Goal: Task Accomplishment & Management: Complete application form

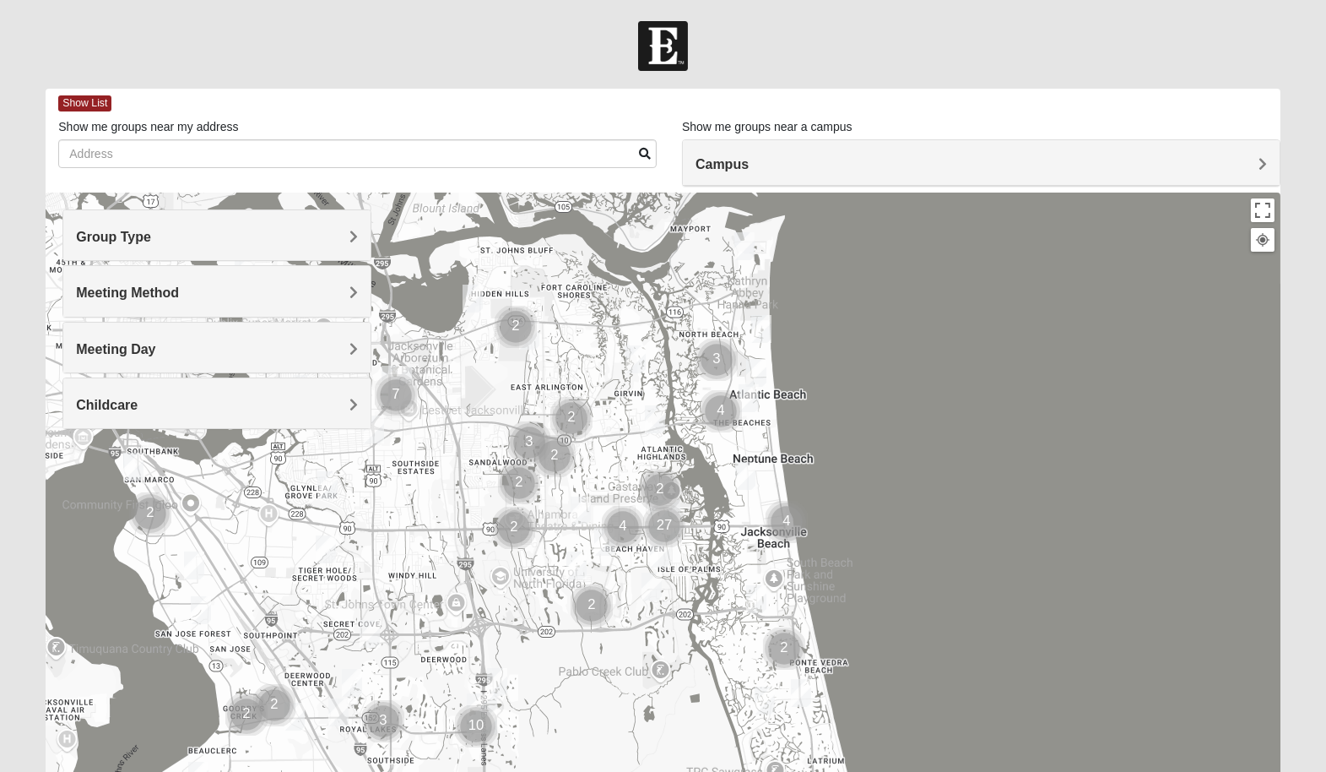
click at [257, 287] on h4 "Meeting Method" at bounding box center [217, 292] width 282 height 16
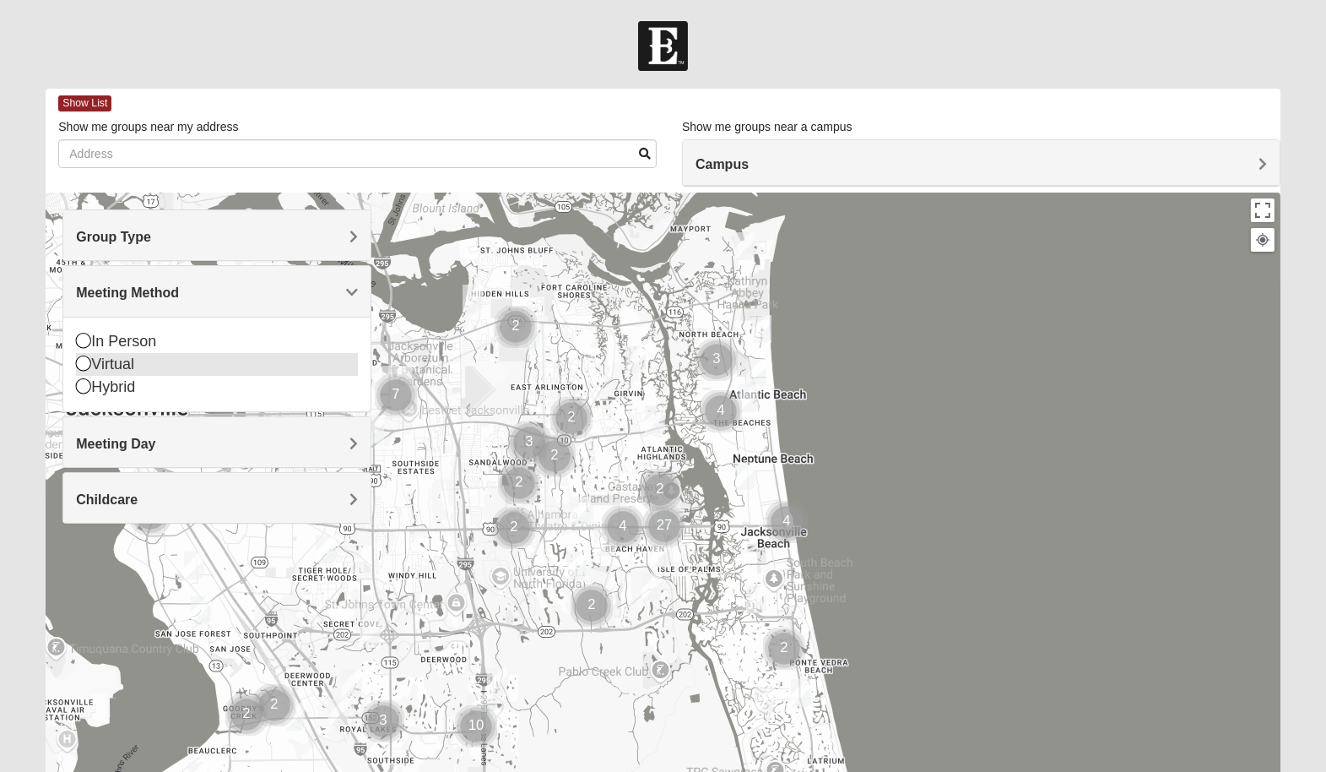
click at [145, 357] on div "Virtual" at bounding box center [217, 364] width 282 height 23
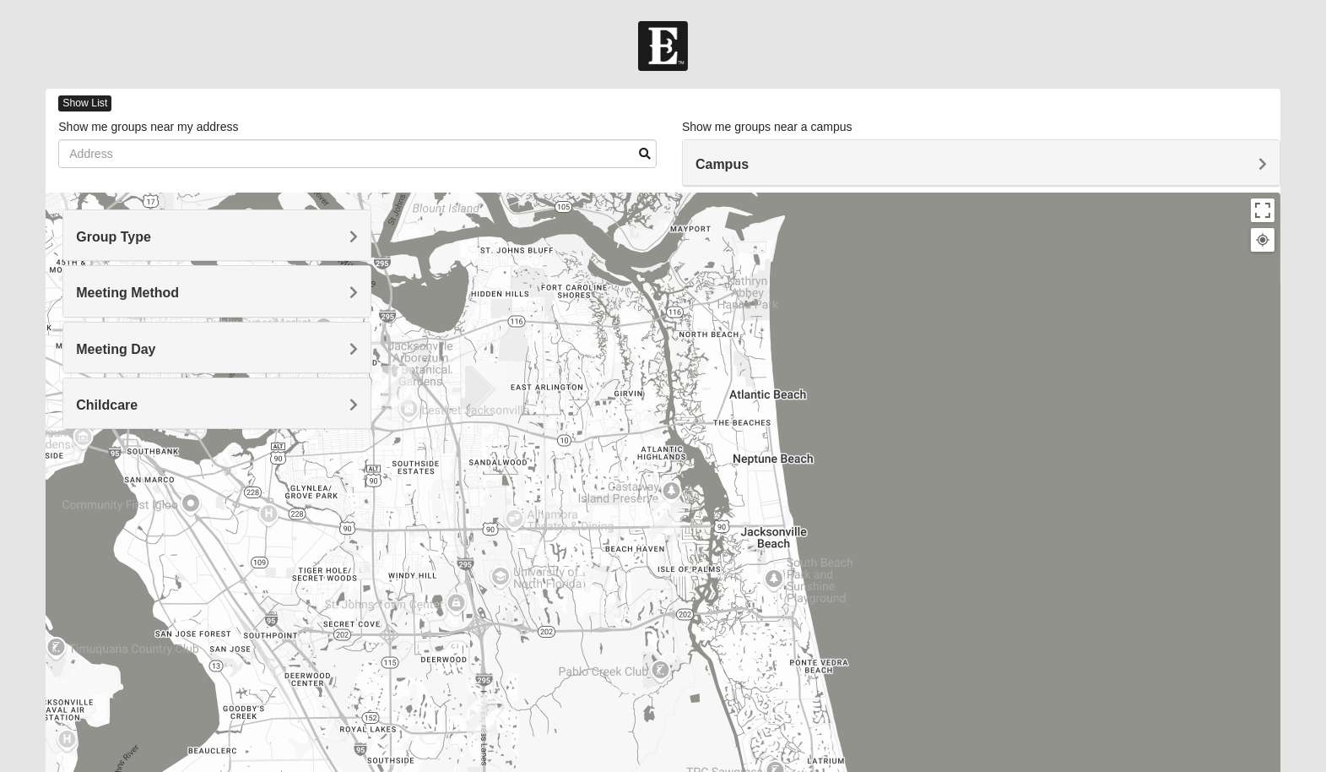
click at [81, 105] on span "Show List" at bounding box center [84, 103] width 53 height 16
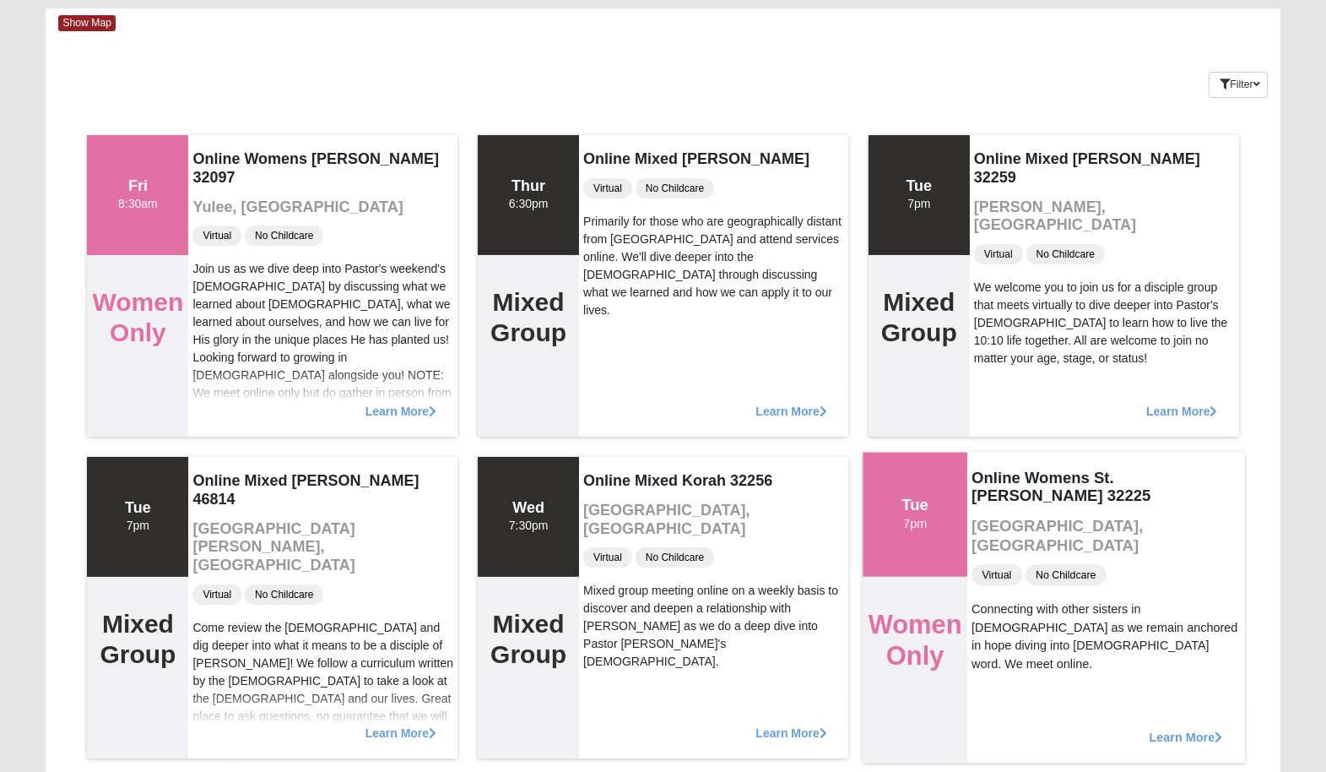
scroll to position [19, 0]
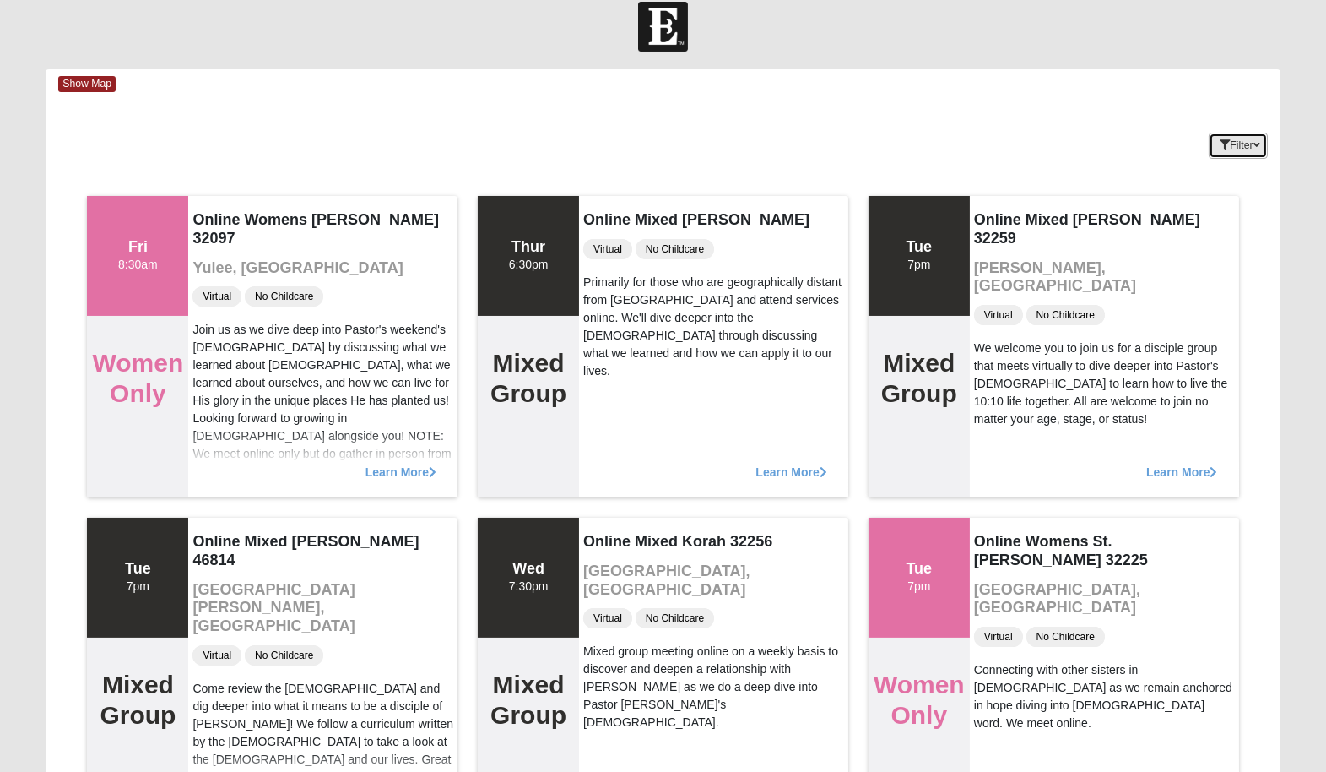
click at [1248, 147] on button "Filter" at bounding box center [1238, 146] width 58 height 26
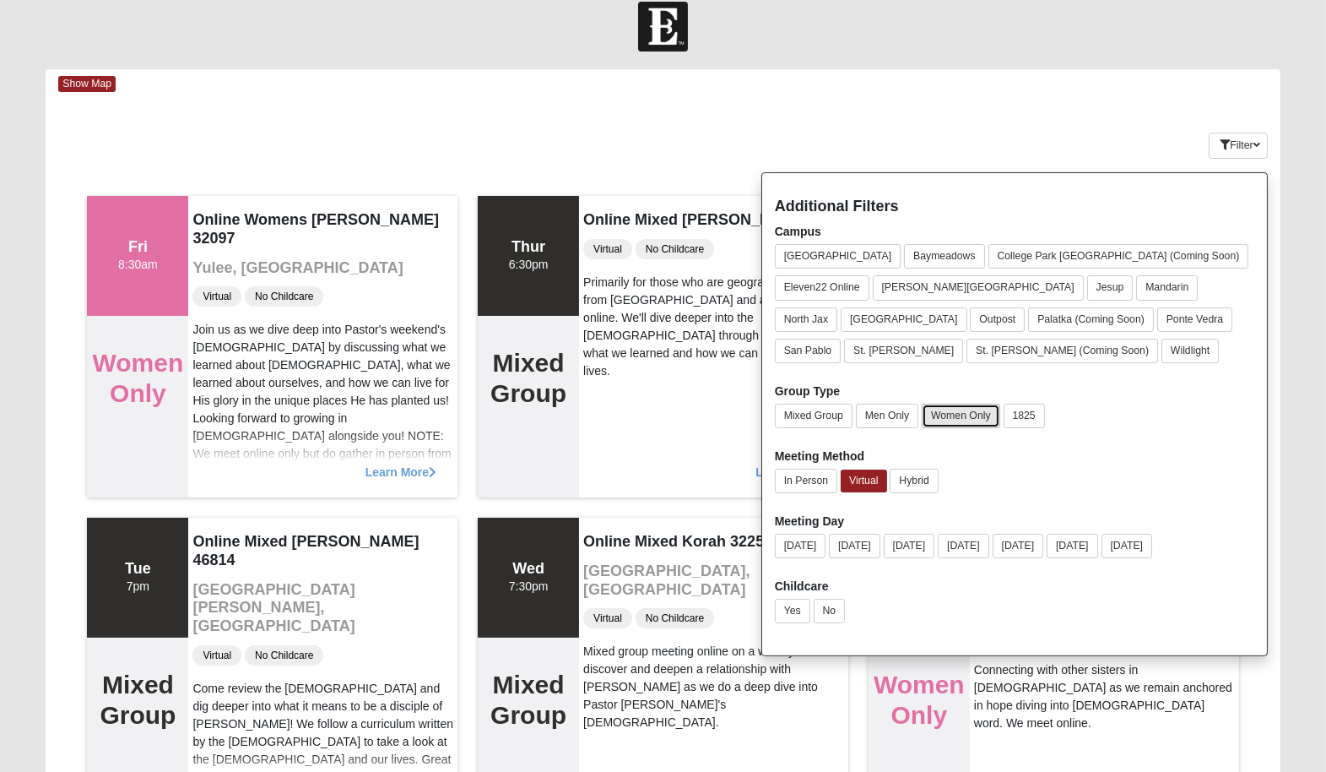
click at [954, 412] on button "Women Only" at bounding box center [961, 416] width 79 height 24
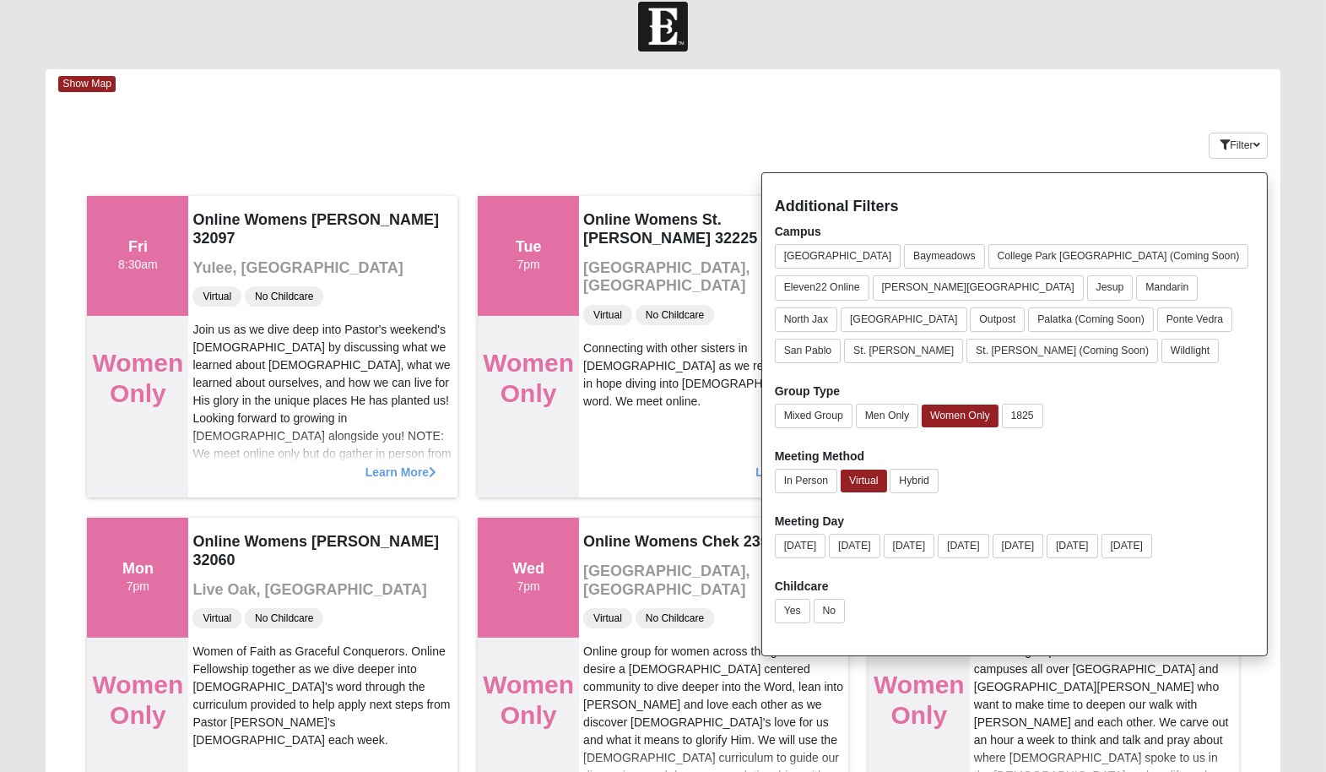
click at [1141, 128] on div "Filter Additional Filters Campus Arlington Baymeadows College Park Orlando (Com…" at bounding box center [1178, 142] width 206 height 62
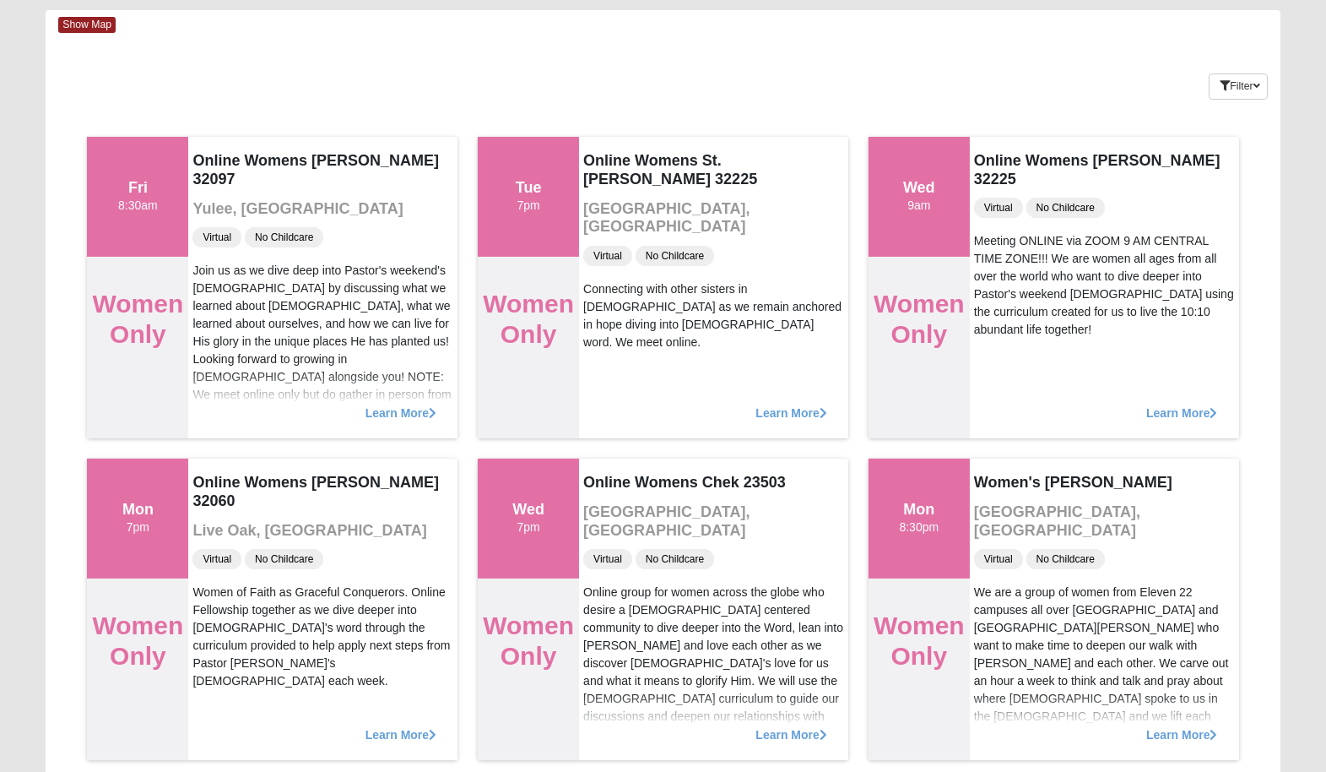
scroll to position [0, 0]
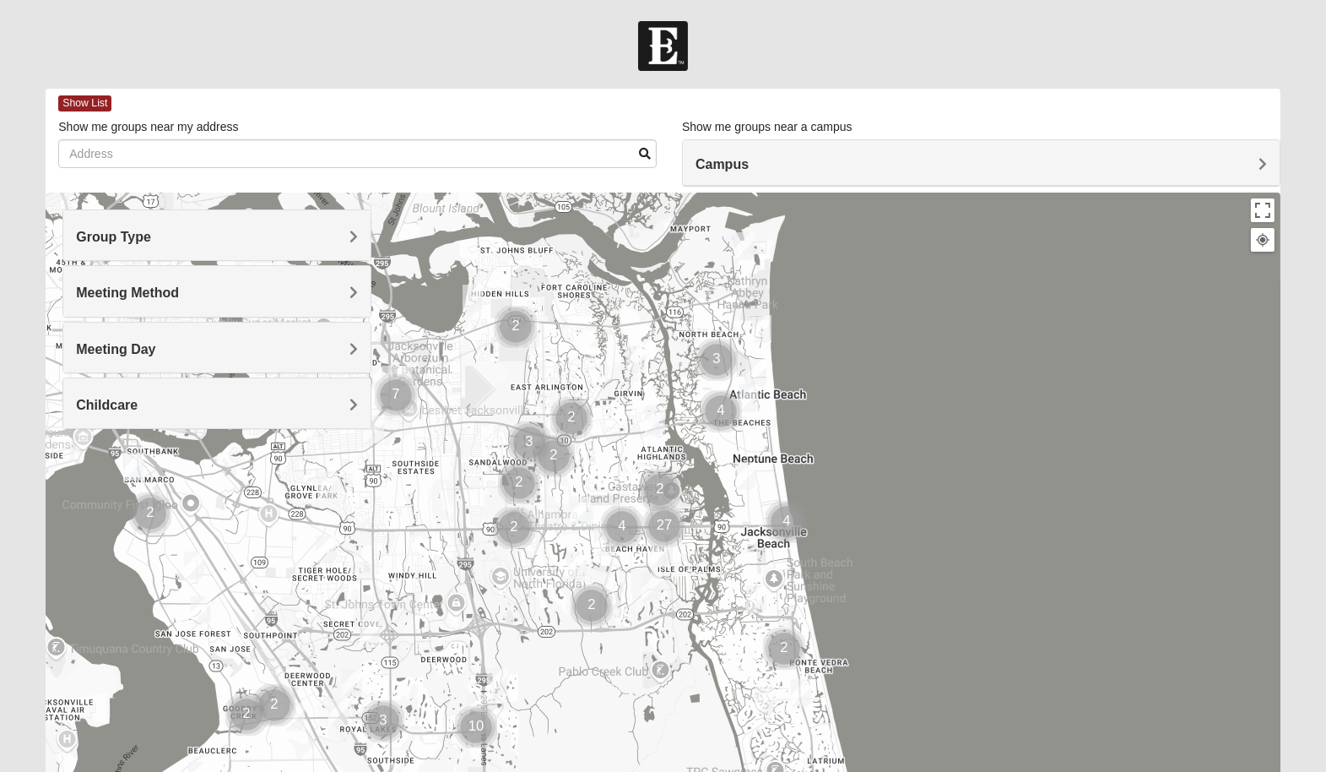
click at [317, 288] on h4 "Meeting Method" at bounding box center [217, 292] width 282 height 16
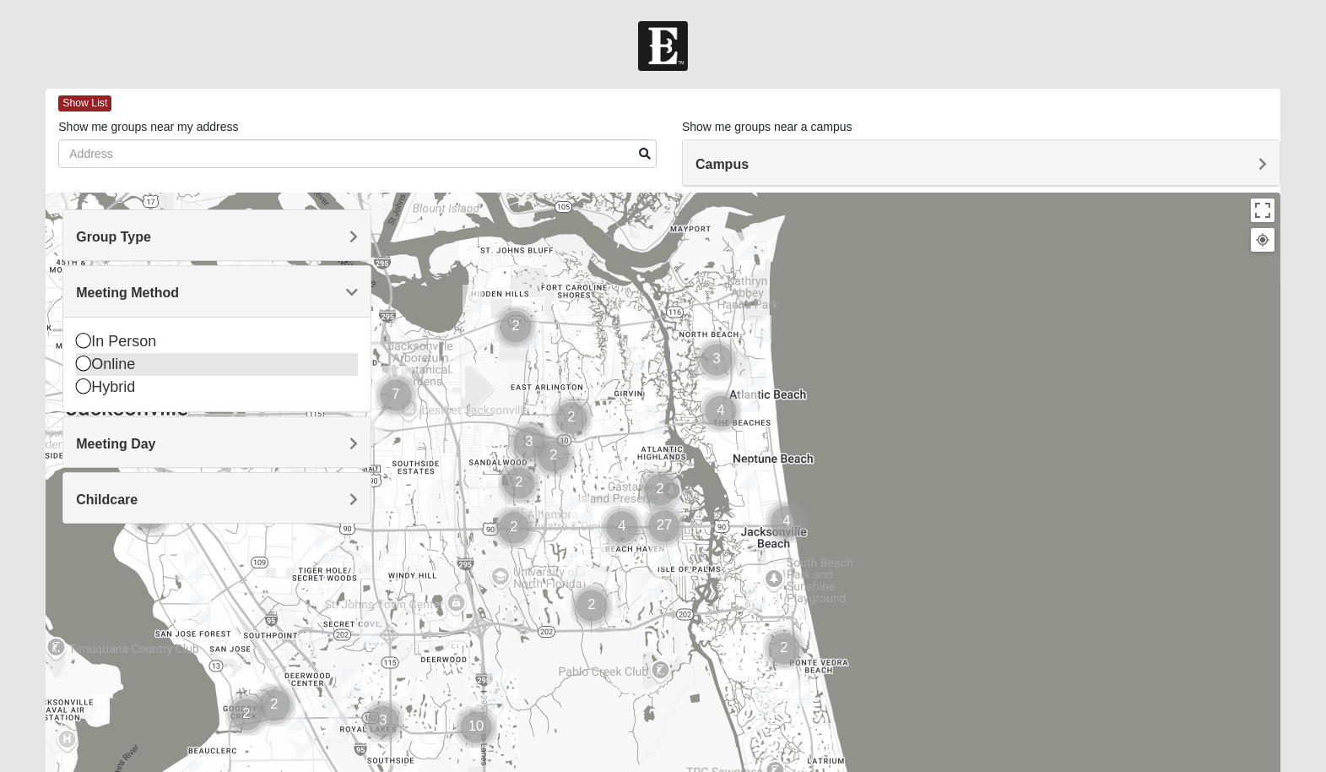
click at [81, 358] on icon at bounding box center [83, 362] width 15 height 15
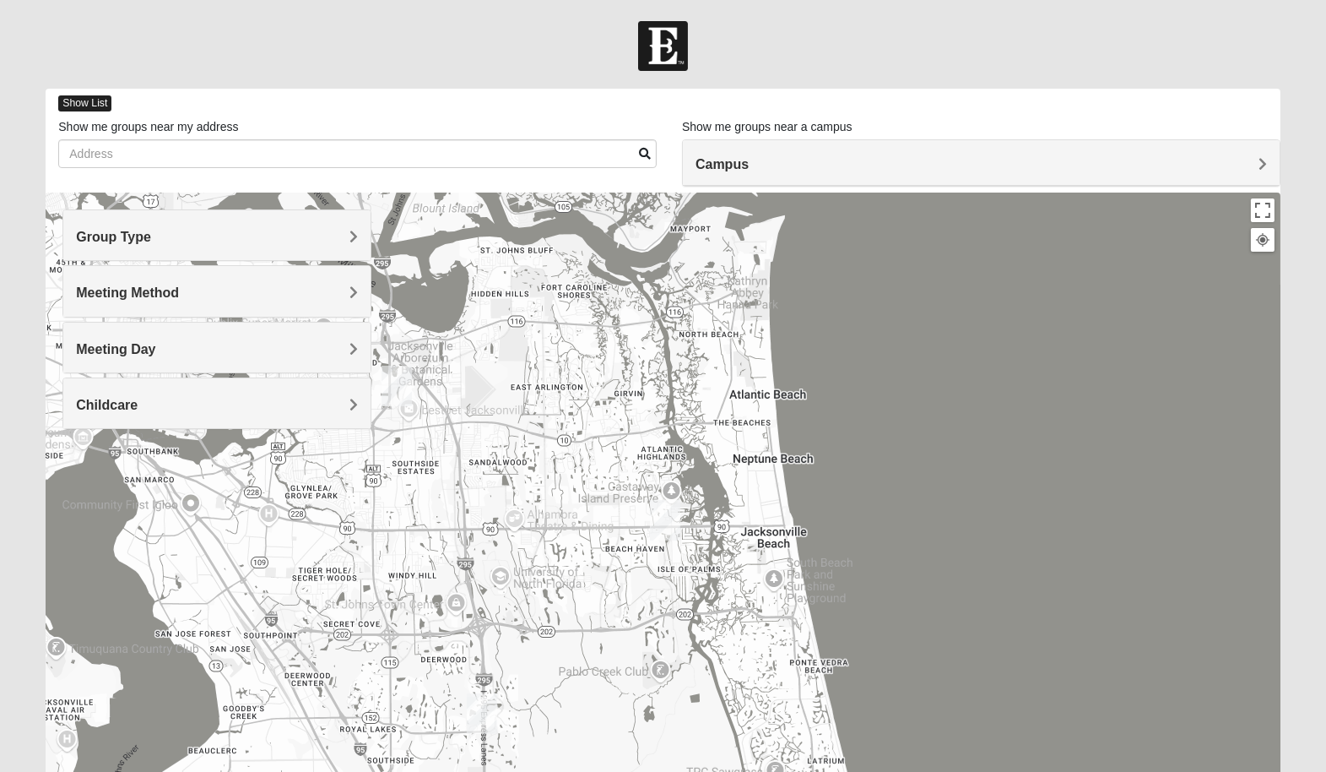
click at [86, 100] on span "Show List" at bounding box center [84, 103] width 53 height 16
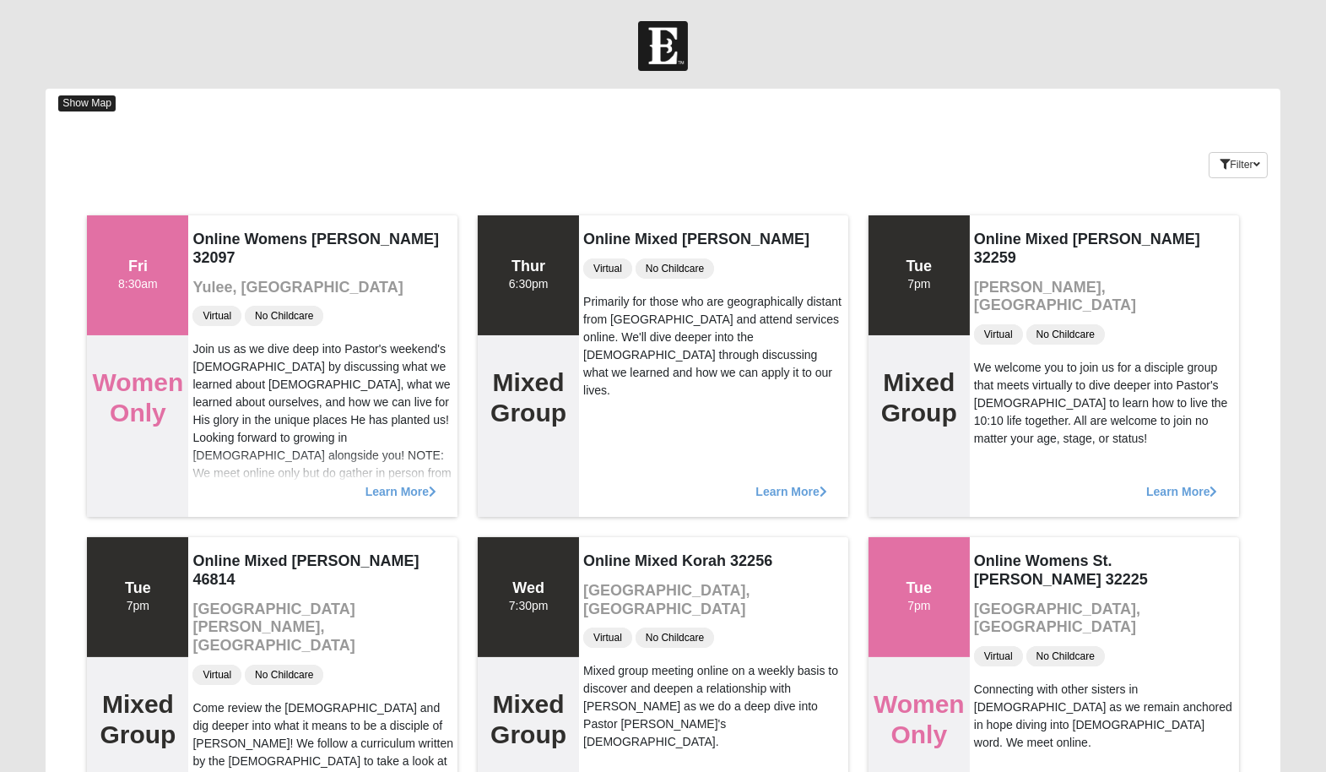
click at [91, 97] on span "Show Map" at bounding box center [86, 103] width 57 height 16
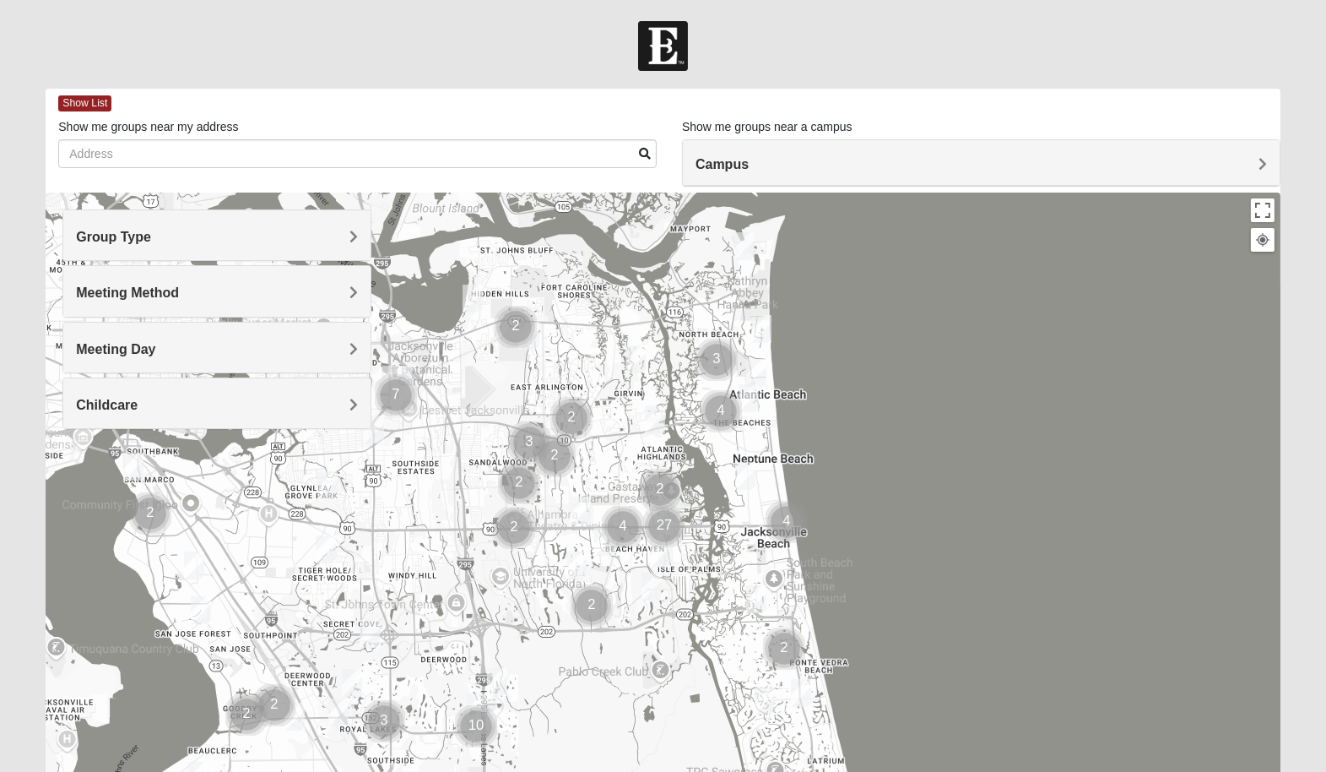
click at [225, 289] on h4 "Meeting Method" at bounding box center [217, 292] width 282 height 16
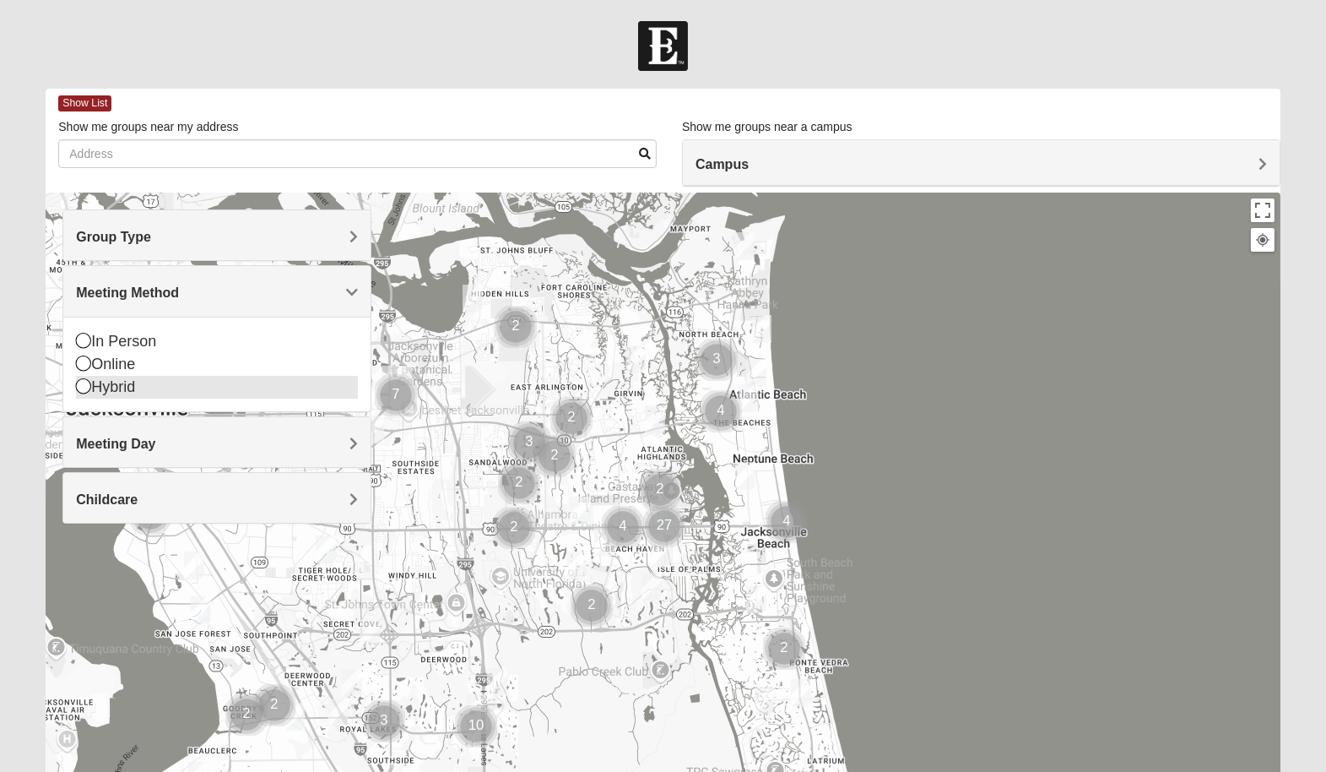
click at [83, 366] on icon at bounding box center [83, 362] width 15 height 15
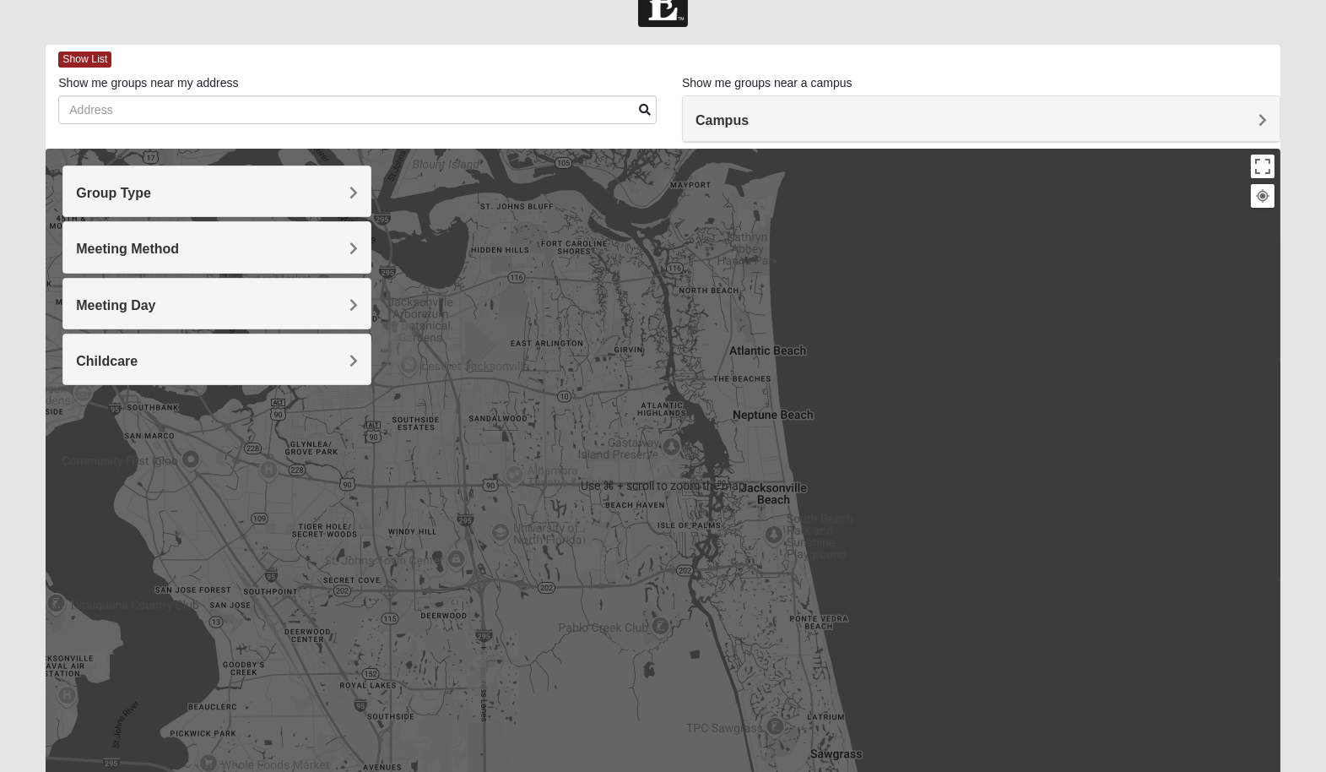
scroll to position [157, 0]
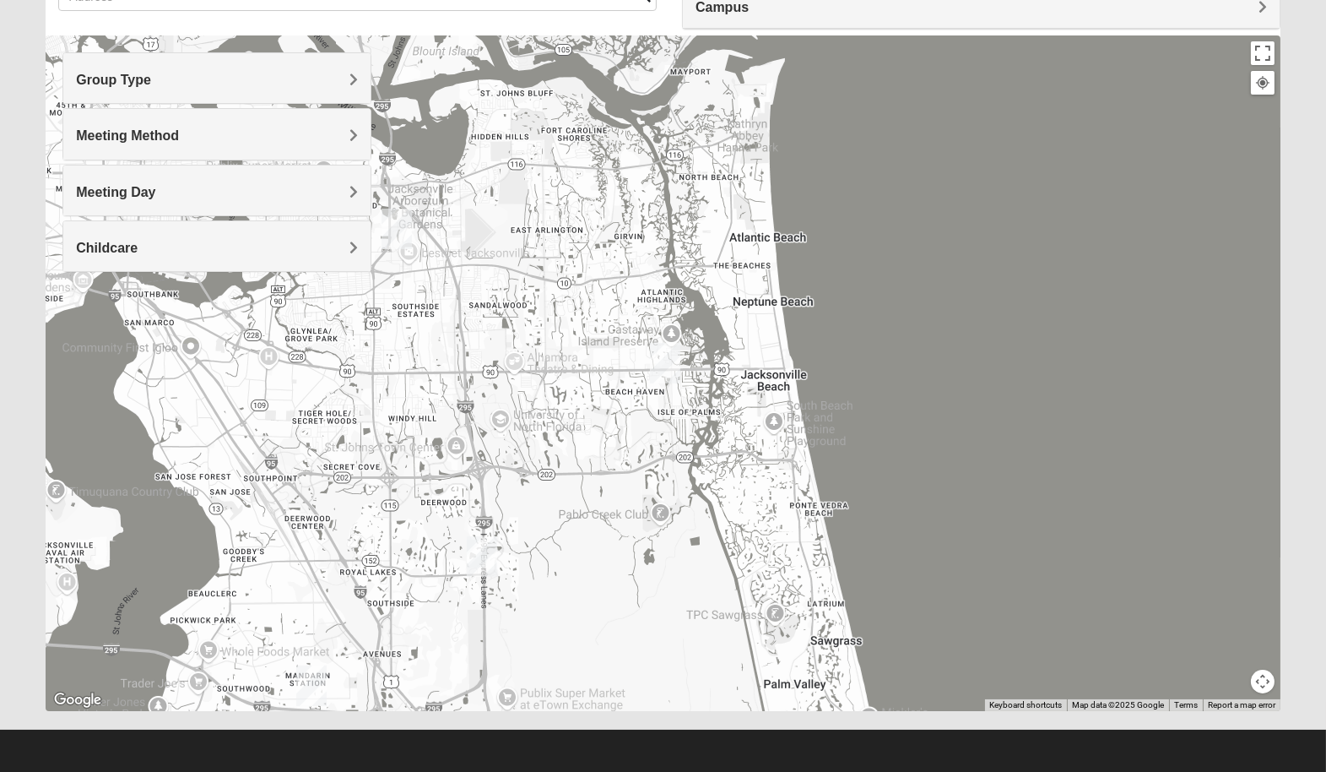
click at [231, 137] on h4 "Meeting Method" at bounding box center [217, 135] width 282 height 16
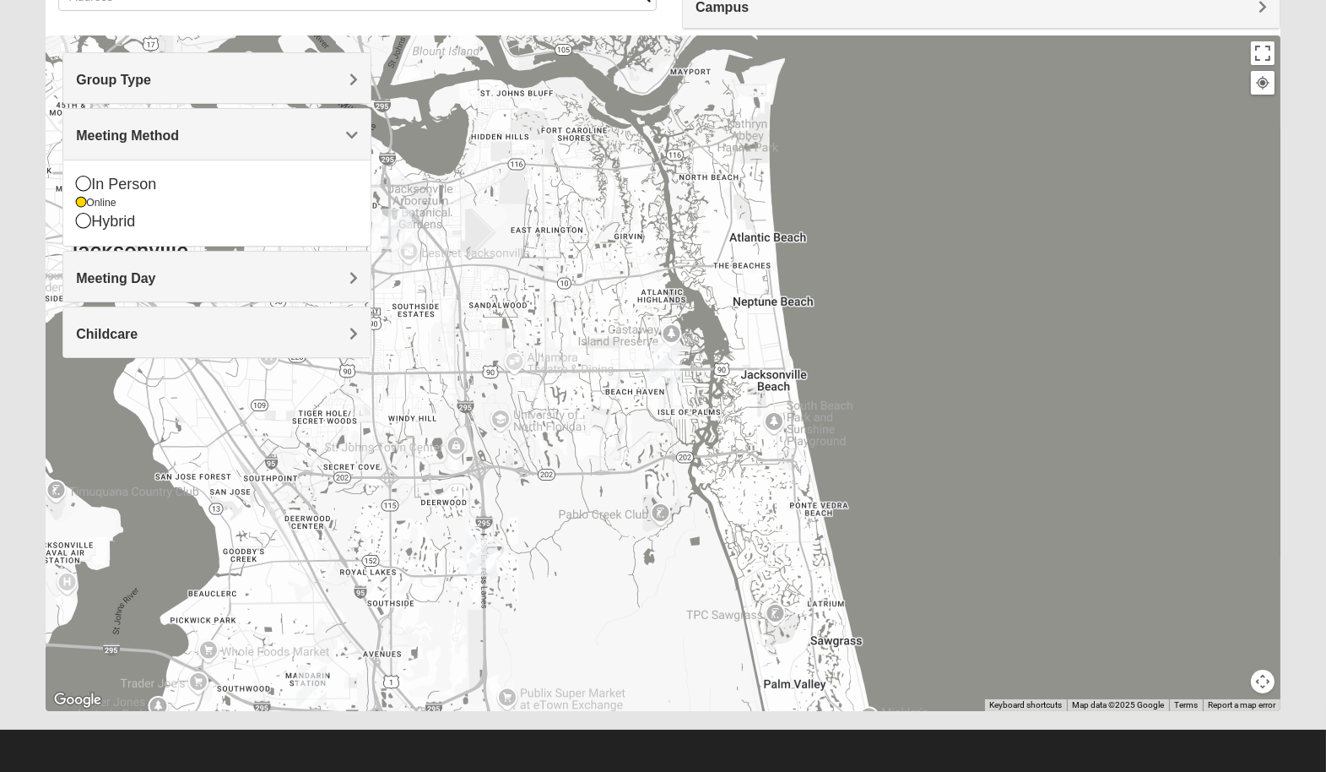
click at [231, 137] on h4 "Meeting Method" at bounding box center [217, 135] width 282 height 16
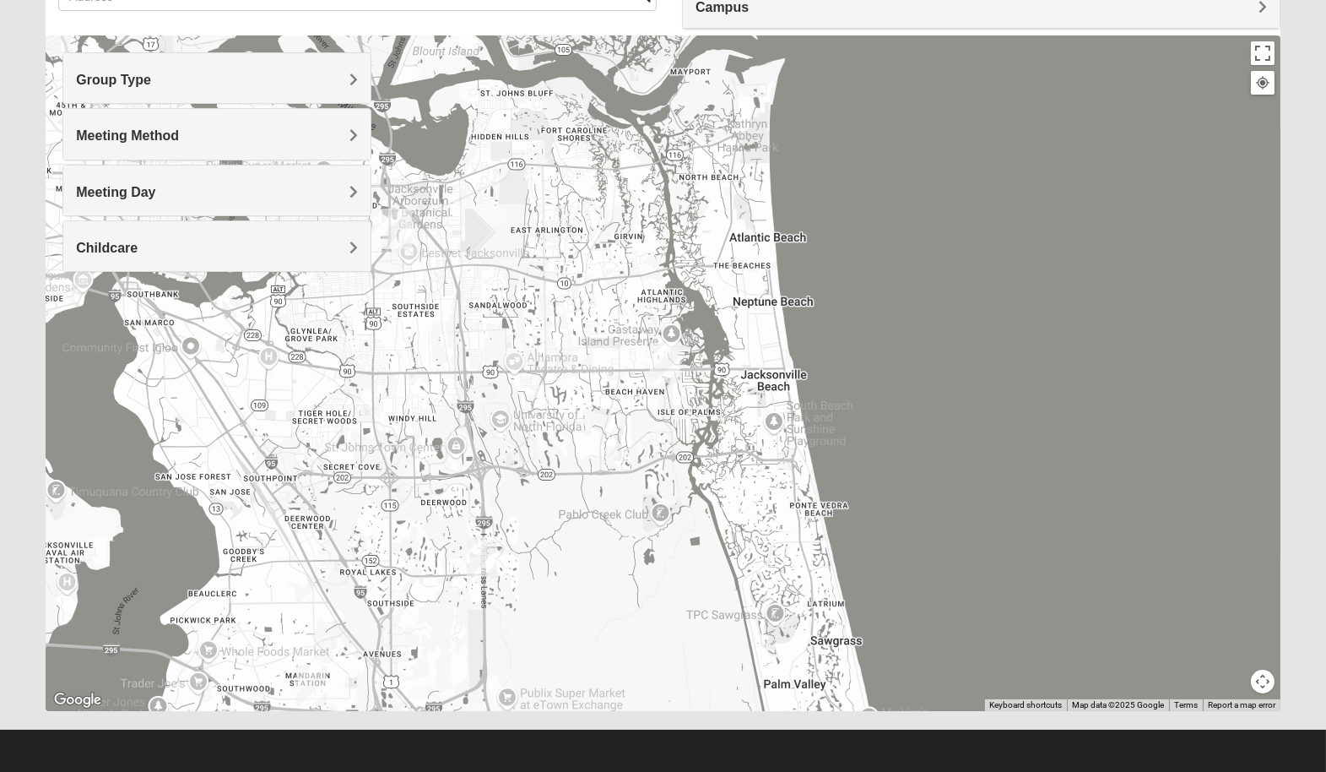
click at [231, 137] on h4 "Meeting Method" at bounding box center [217, 135] width 282 height 16
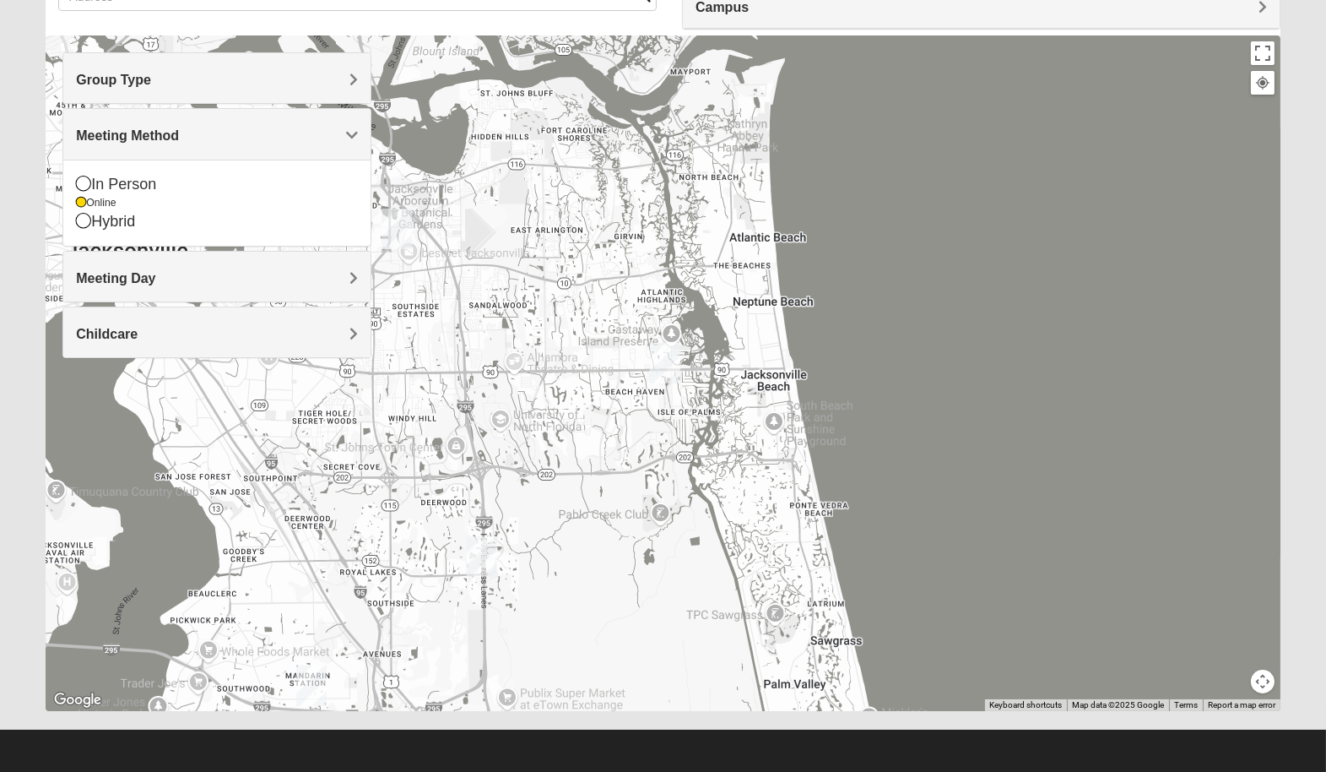
click at [231, 137] on h4 "Meeting Method" at bounding box center [217, 135] width 282 height 16
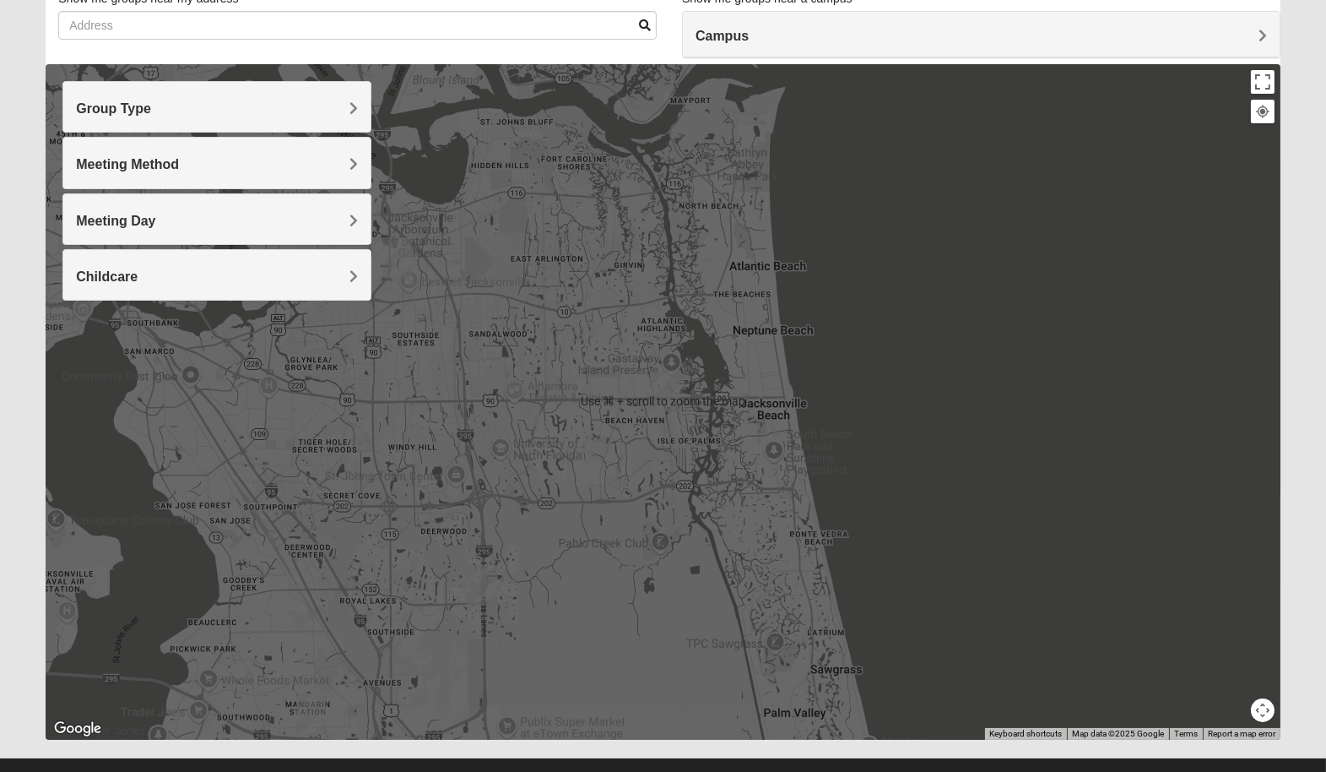
scroll to position [111, 0]
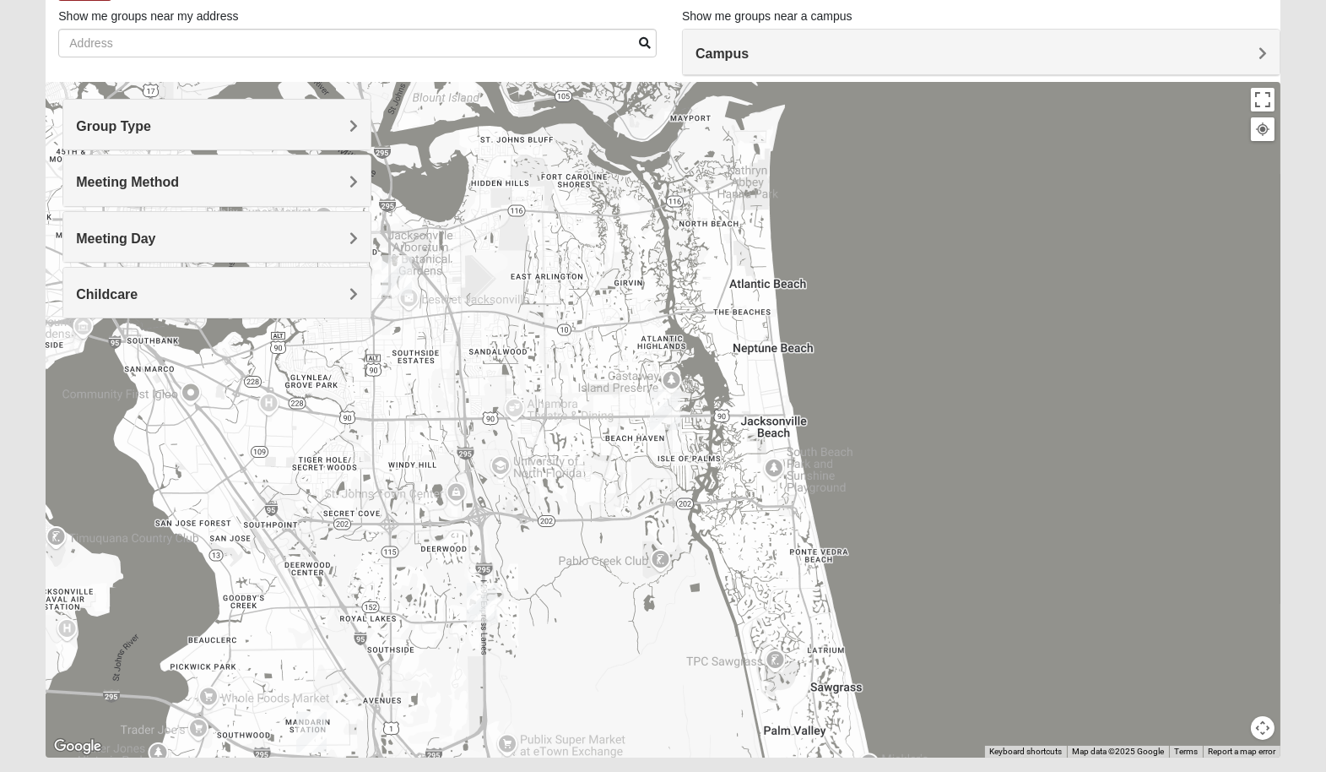
click at [239, 192] on div "Meeting Method" at bounding box center [216, 180] width 307 height 50
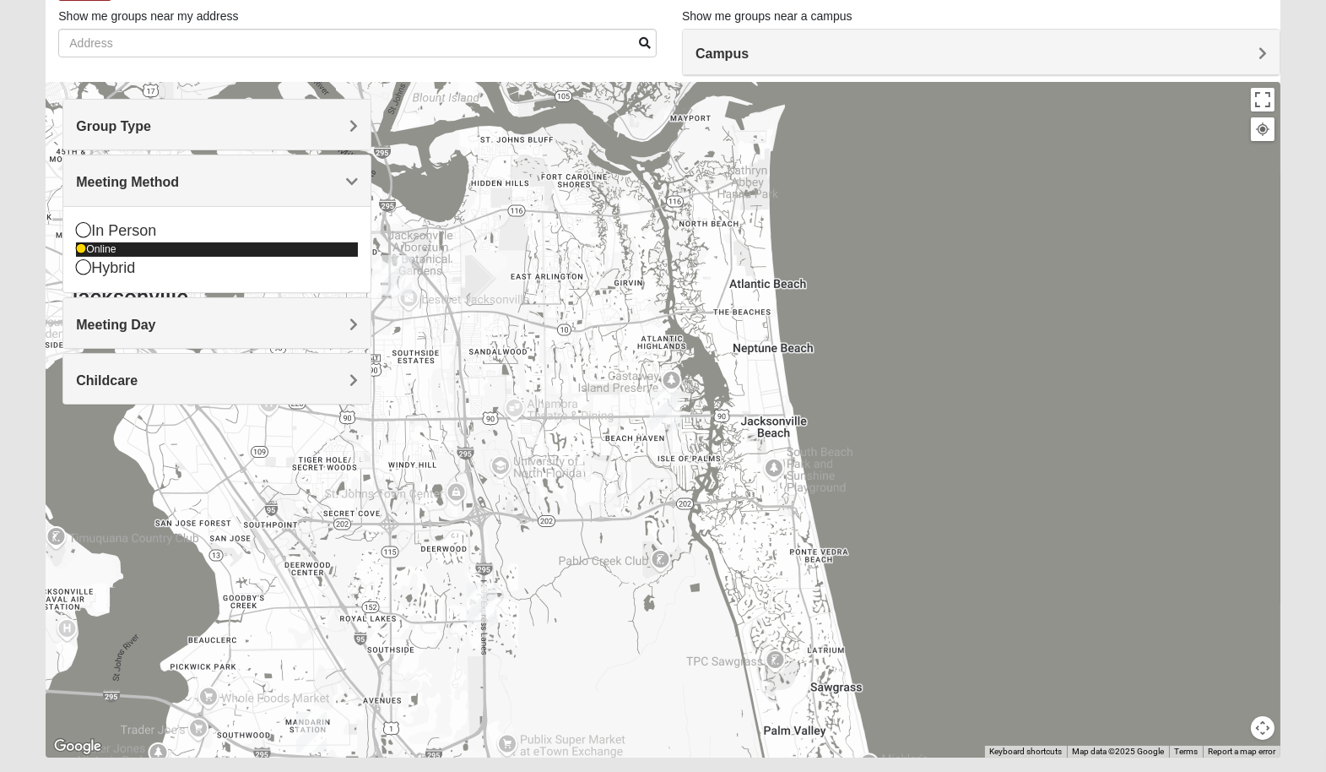
click at [82, 250] on icon at bounding box center [81, 249] width 10 height 10
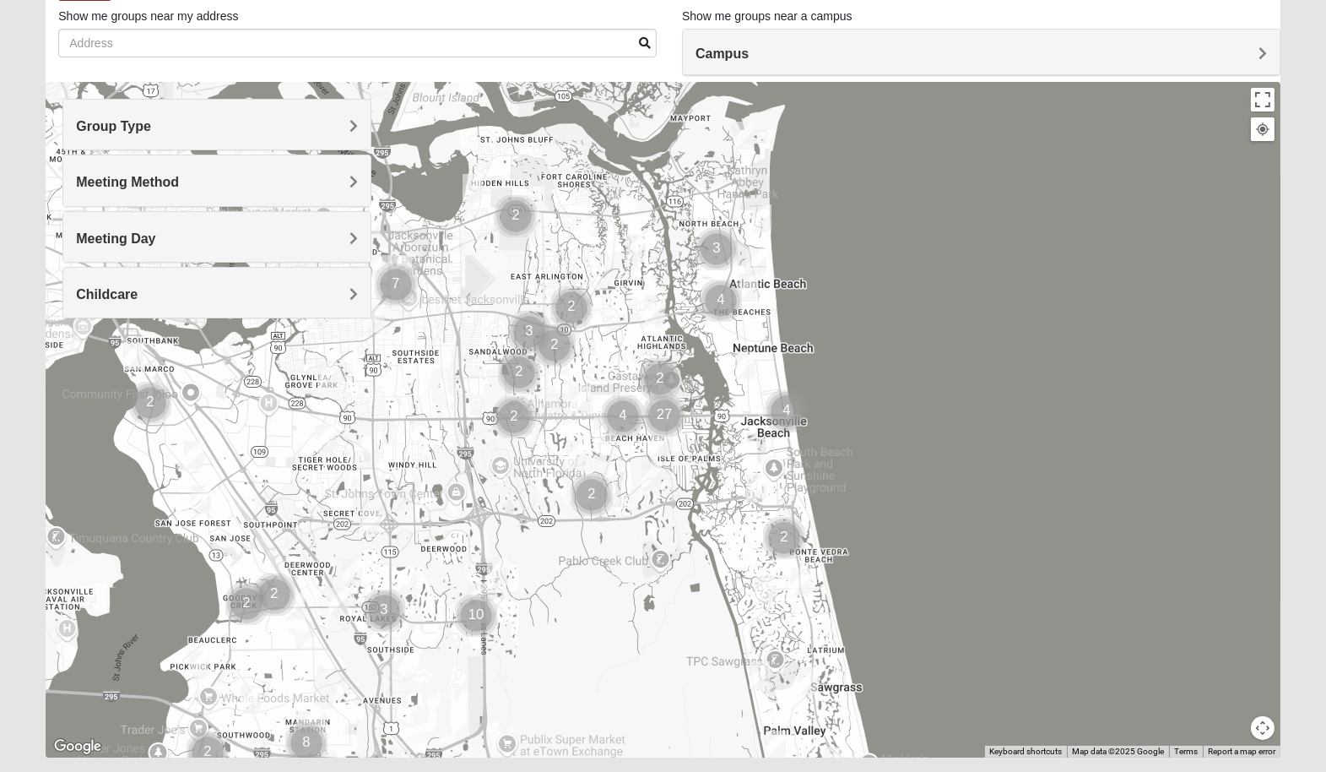
click at [818, 52] on h4 "Campus" at bounding box center [982, 54] width 572 height 16
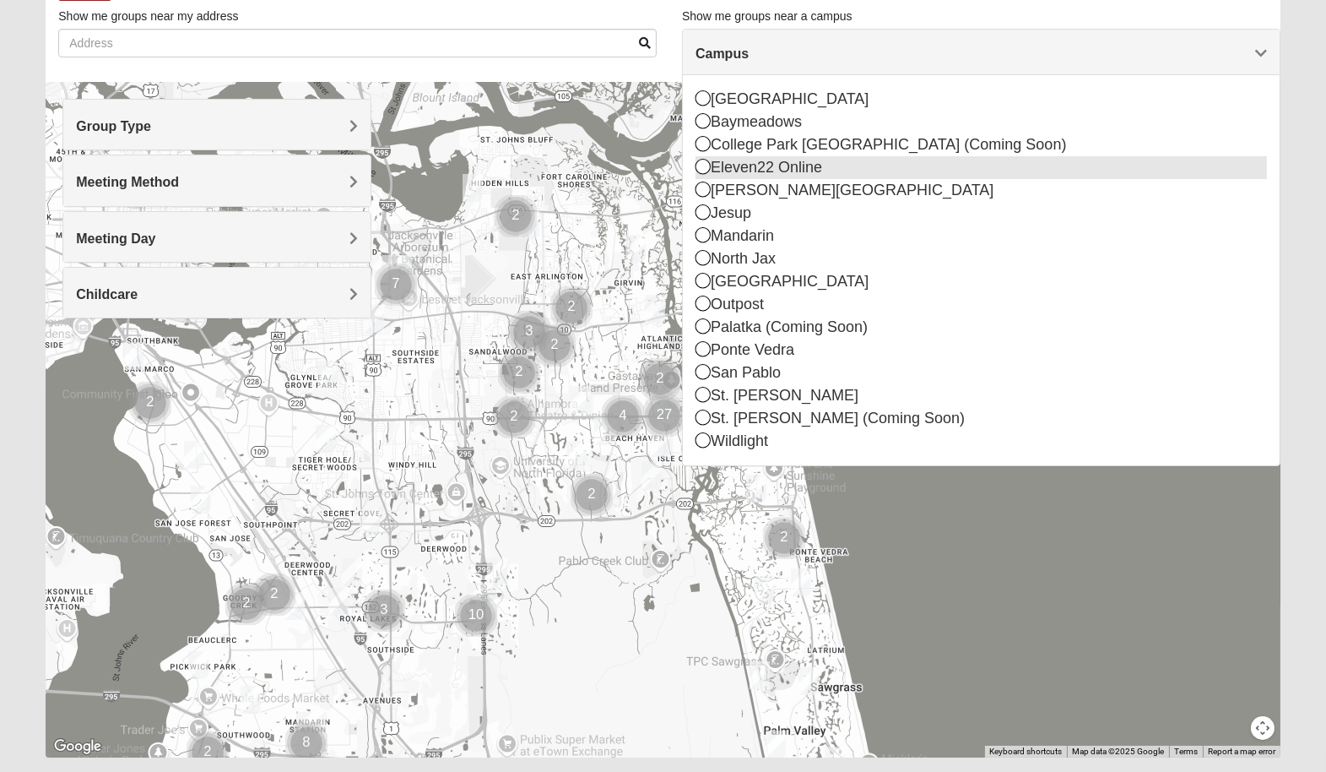
click at [700, 167] on icon at bounding box center [703, 166] width 15 height 15
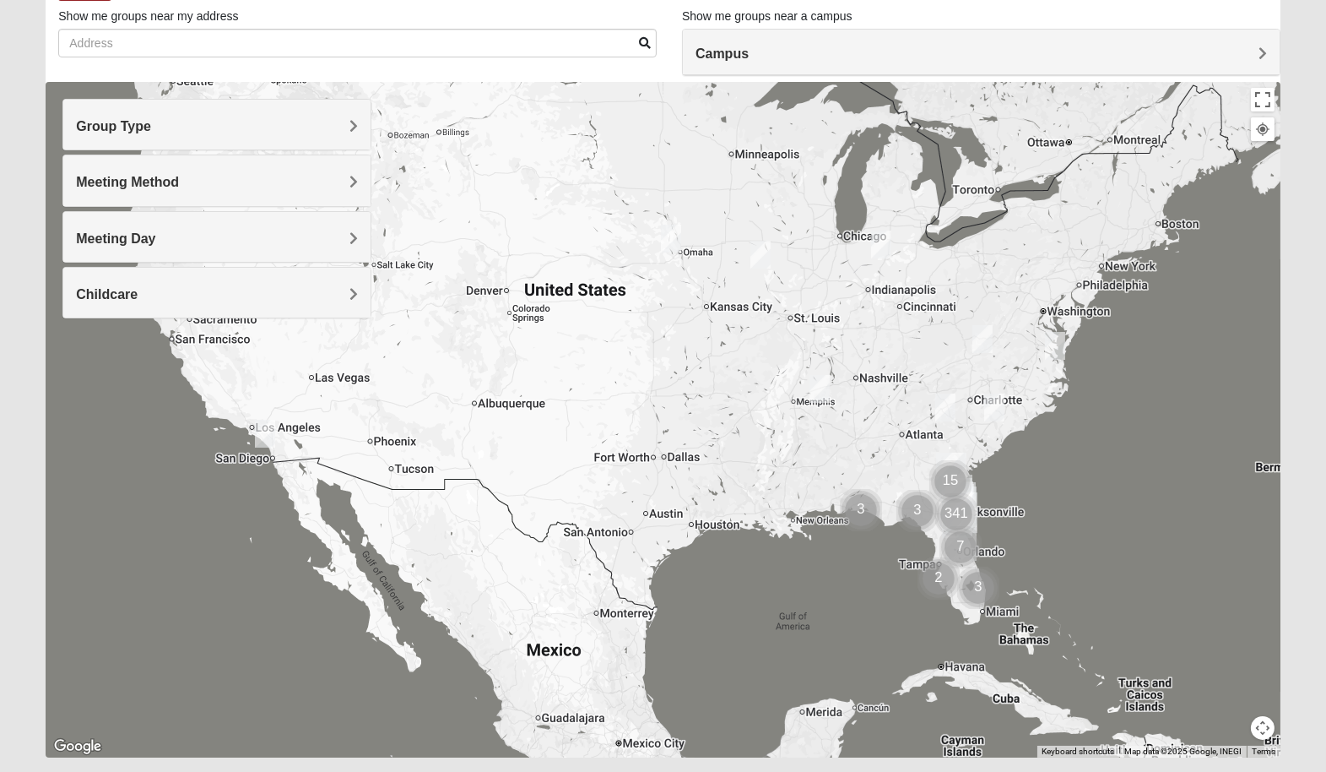
click at [849, 51] on h4 "Campus" at bounding box center [982, 54] width 572 height 16
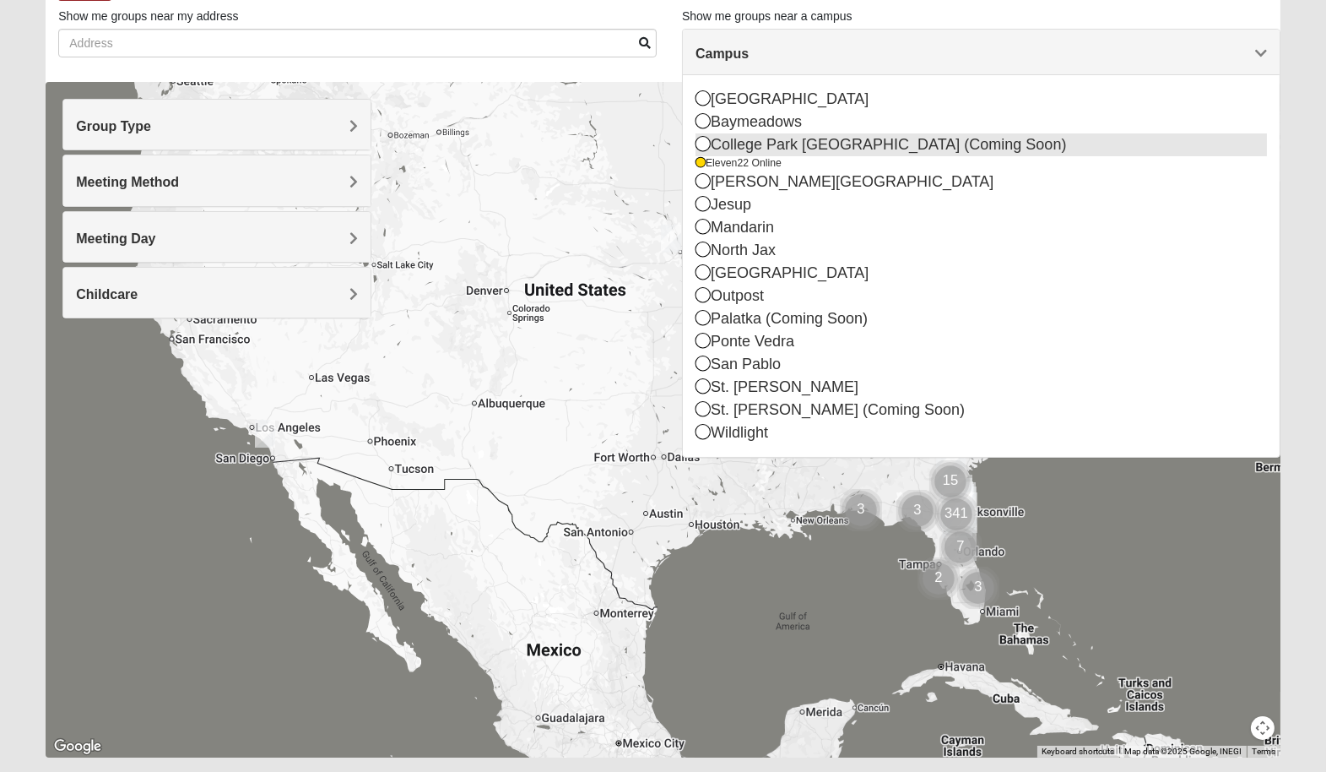
click at [703, 144] on icon at bounding box center [703, 143] width 15 height 15
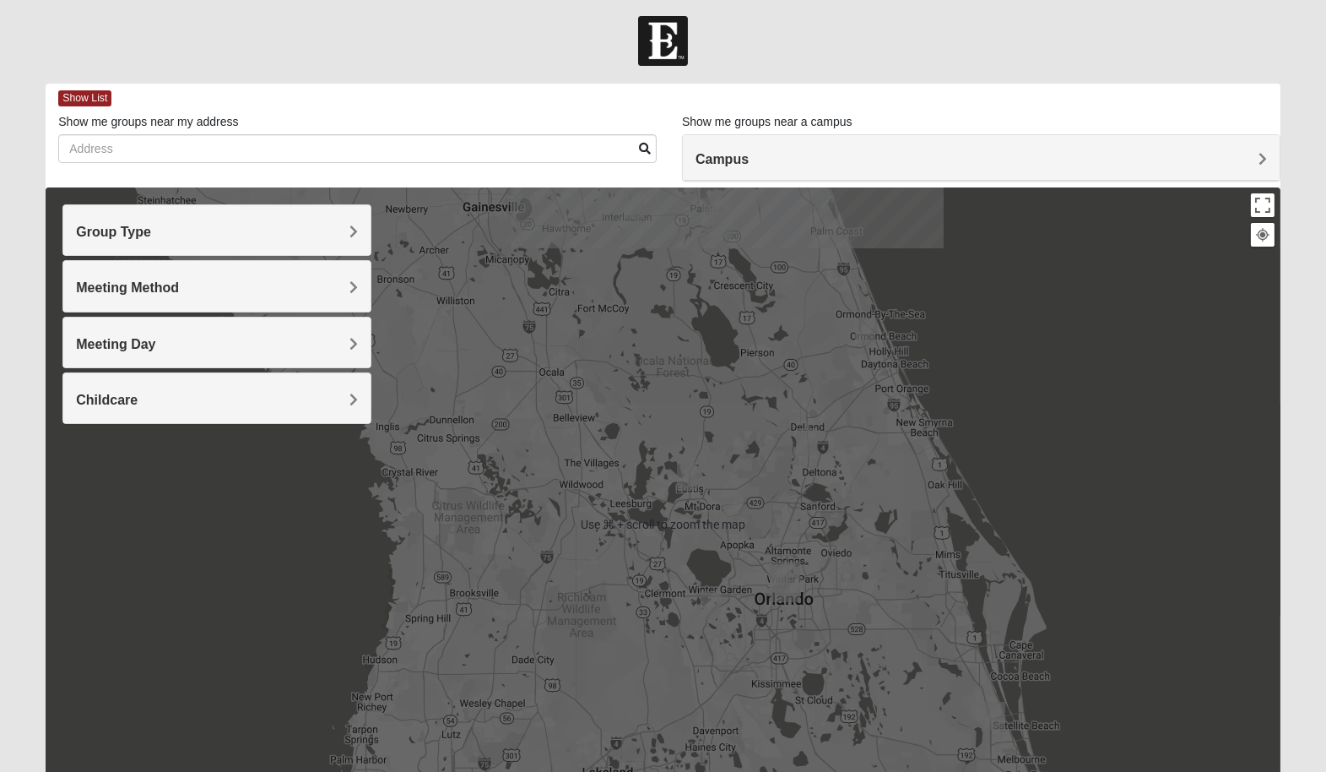
scroll to position [0, 0]
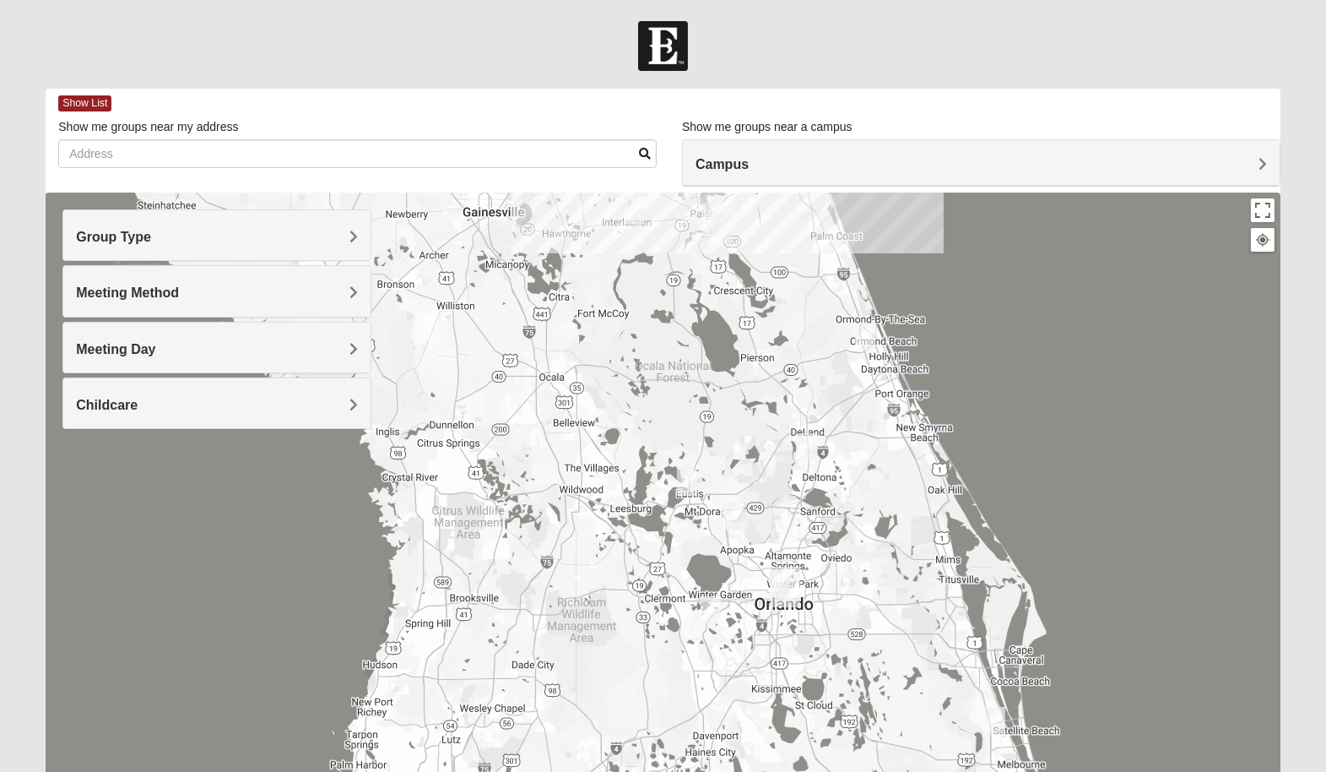
click at [941, 165] on h4 "Campus" at bounding box center [982, 164] width 572 height 16
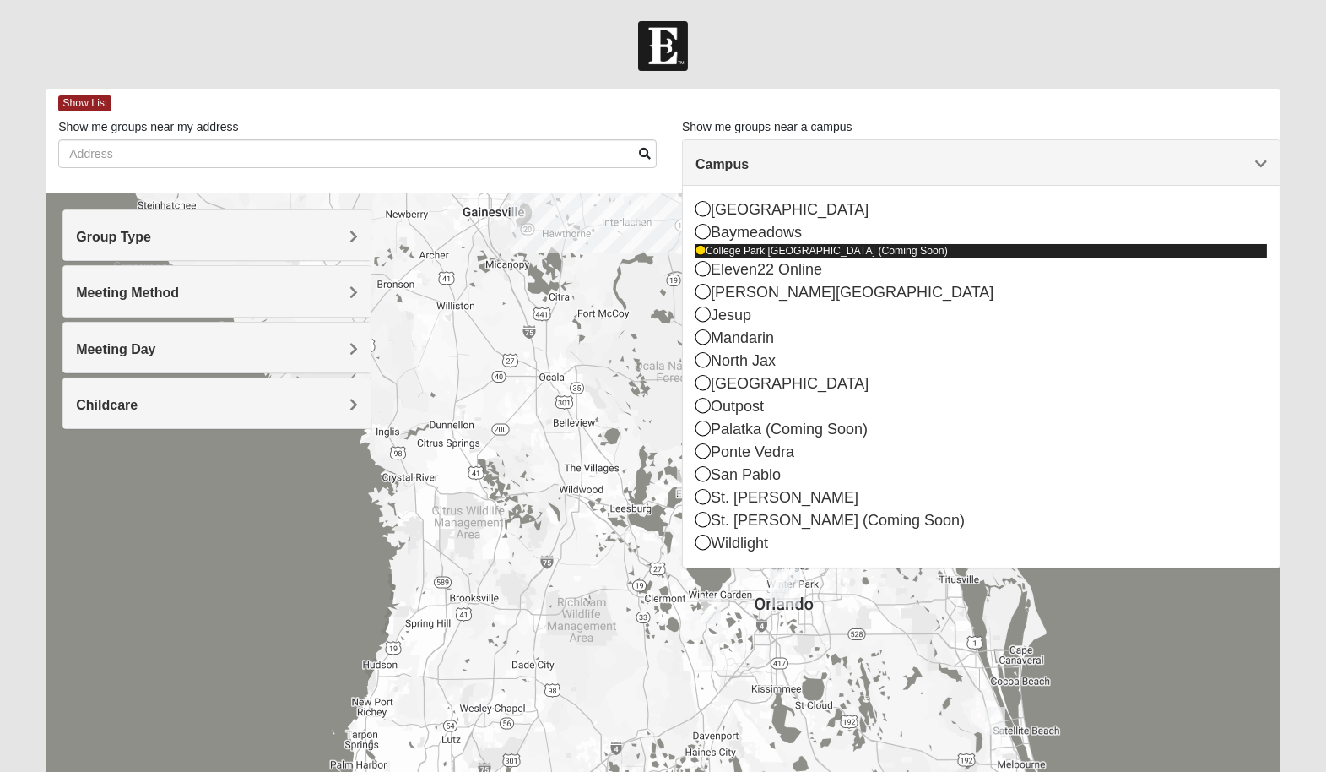
click at [700, 254] on icon at bounding box center [701, 251] width 10 height 10
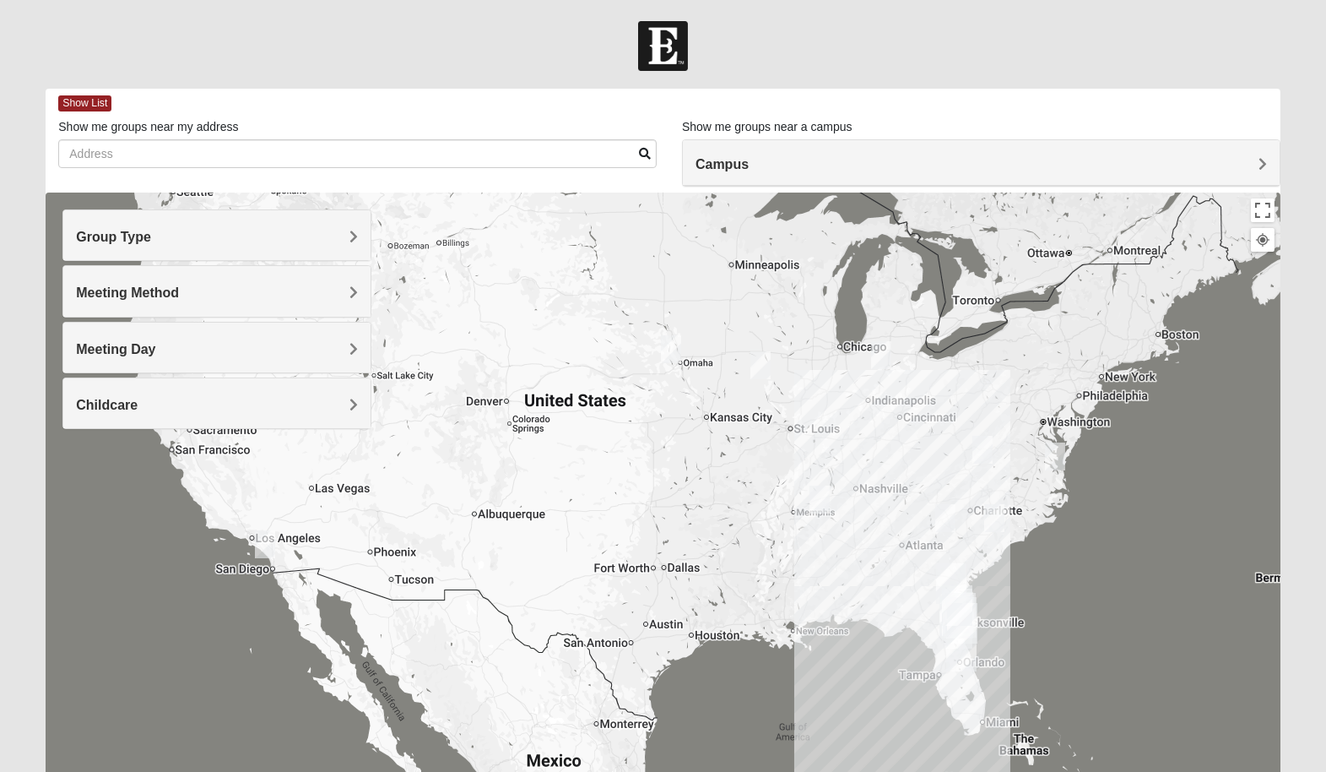
click at [776, 150] on div "Campus" at bounding box center [981, 163] width 597 height 46
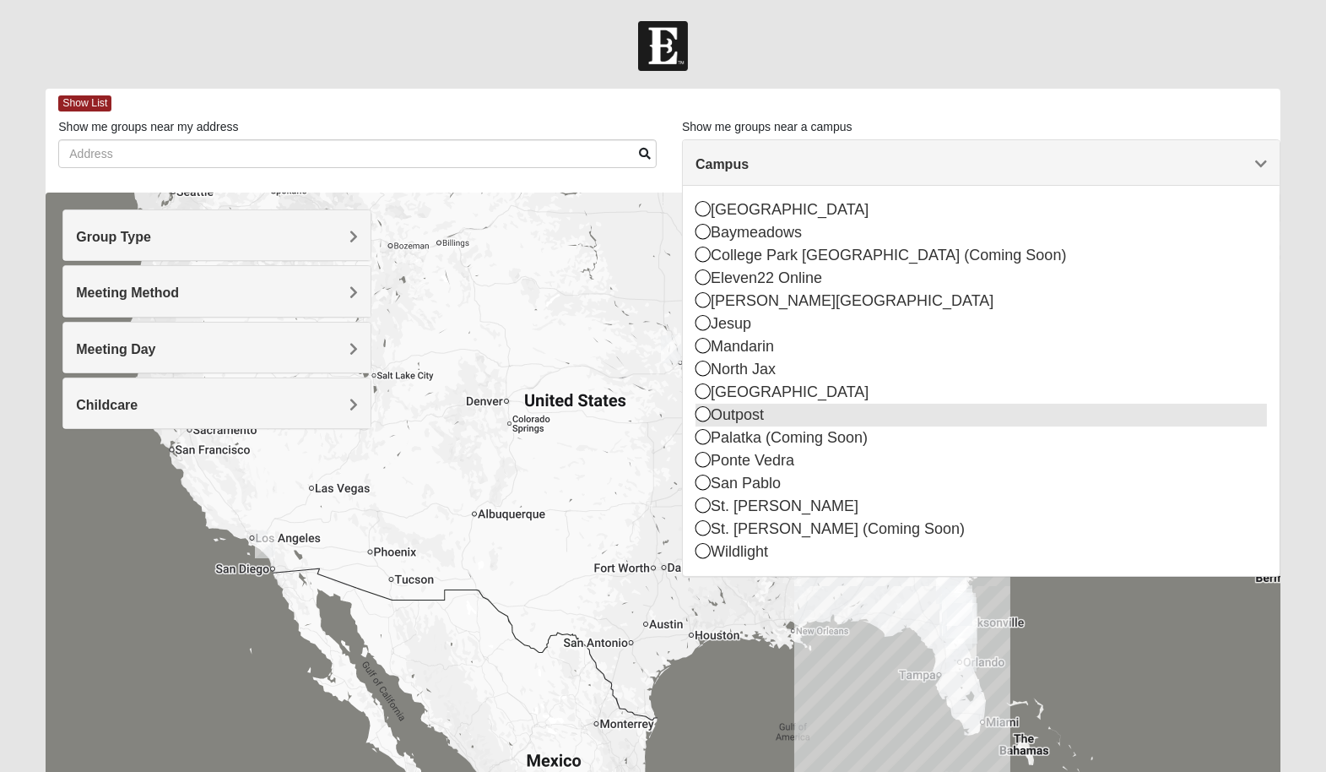
click at [702, 415] on icon at bounding box center [703, 413] width 15 height 15
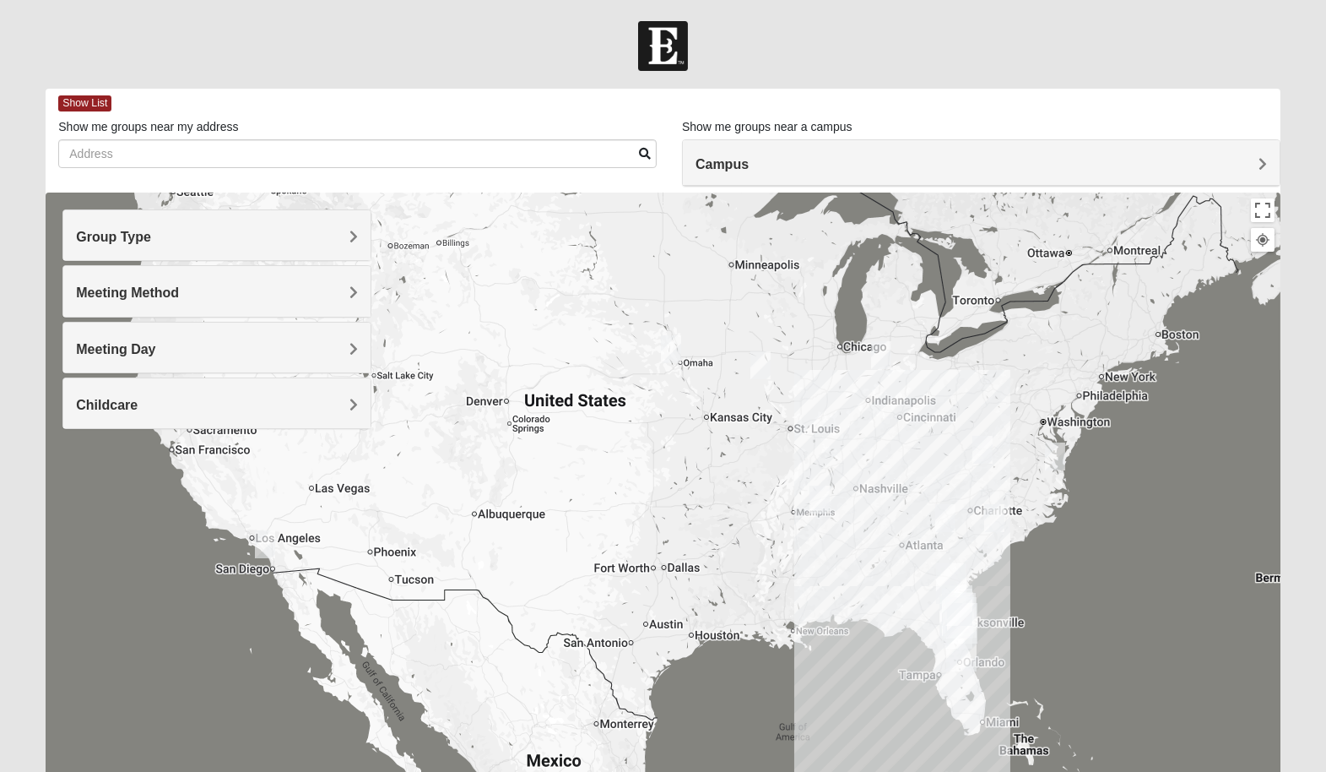
click at [947, 422] on div at bounding box center [663, 529] width 1234 height 675
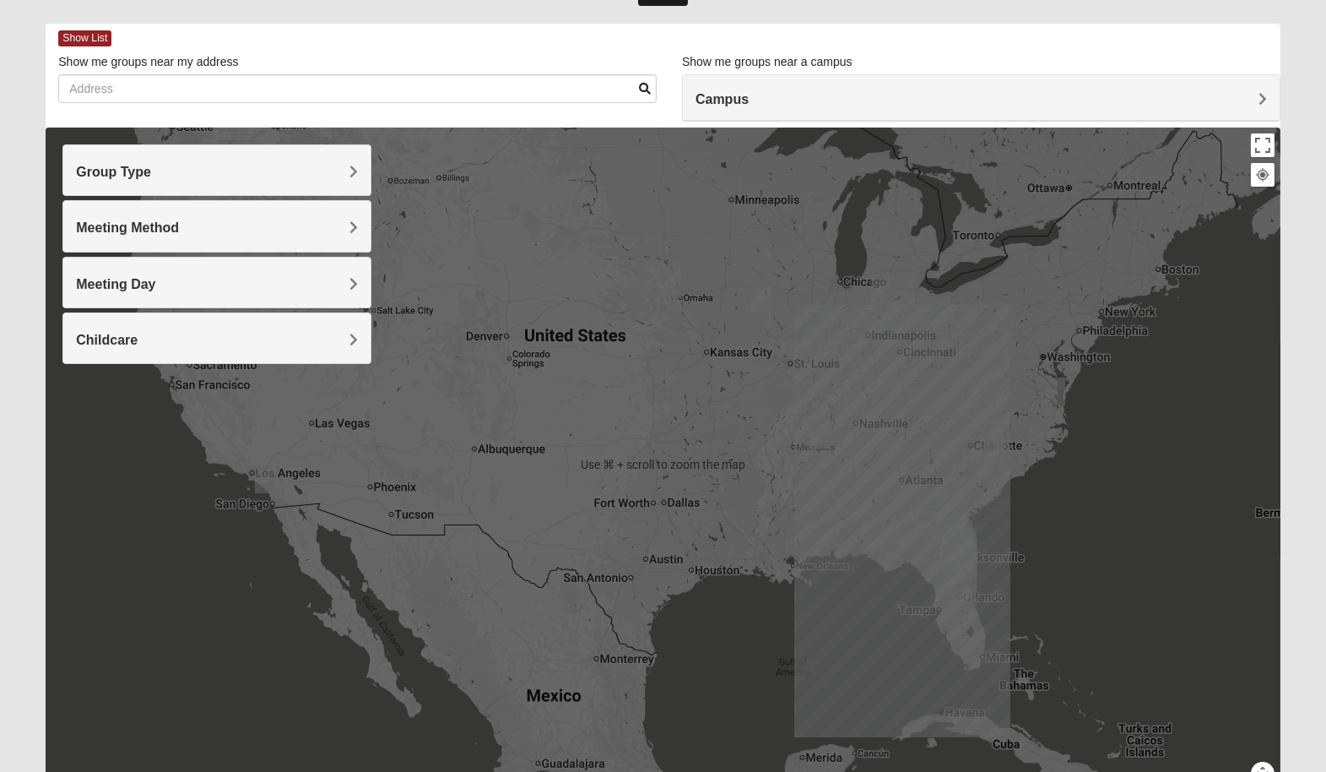
scroll to position [62, 0]
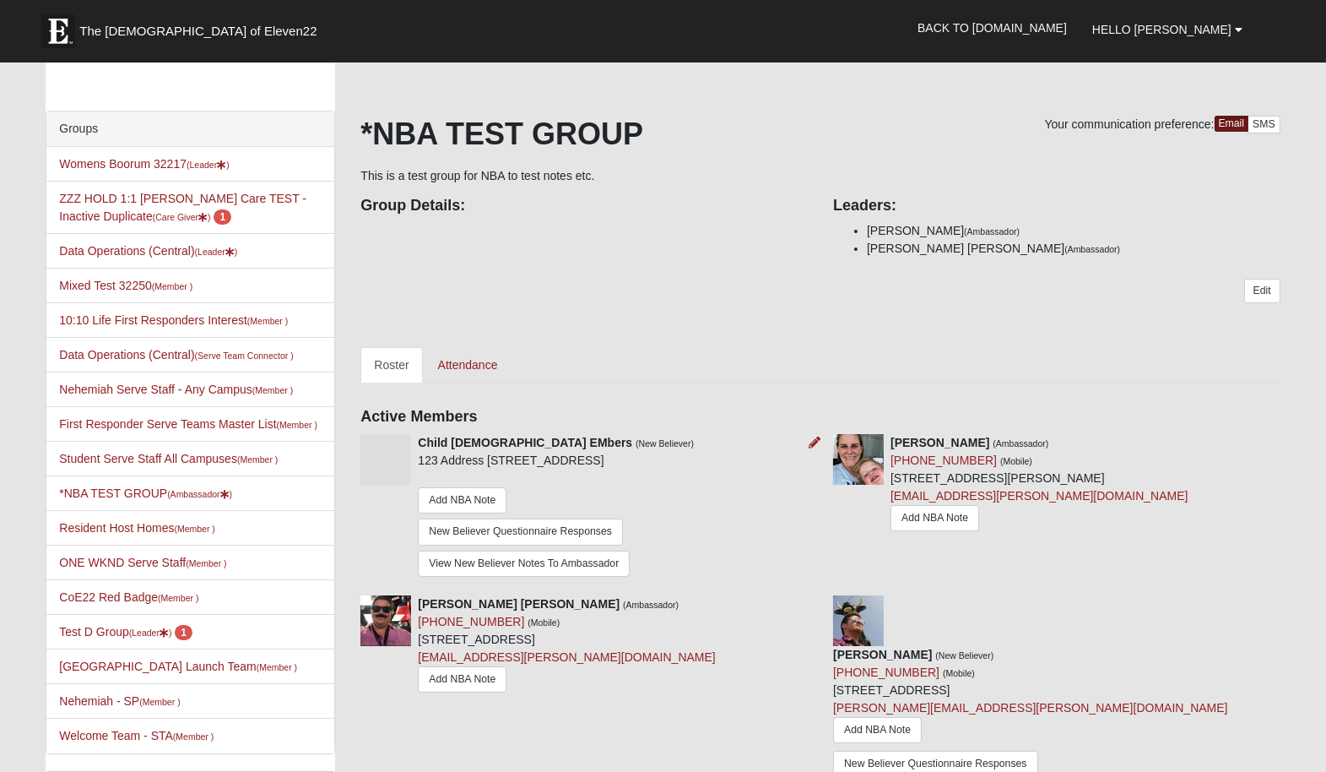
scroll to position [13, 0]
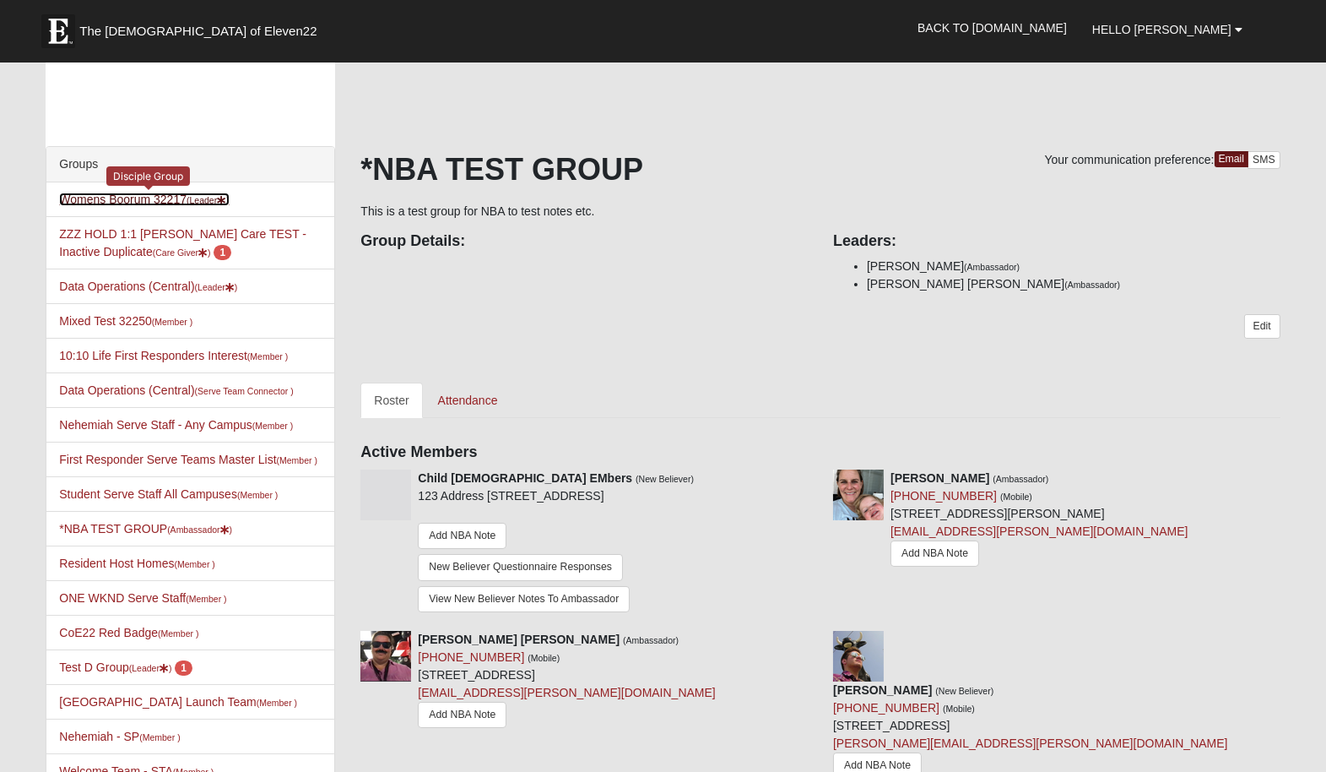
click at [138, 199] on link "Womens Boorum 32217 (Leader )" at bounding box center [144, 199] width 170 height 14
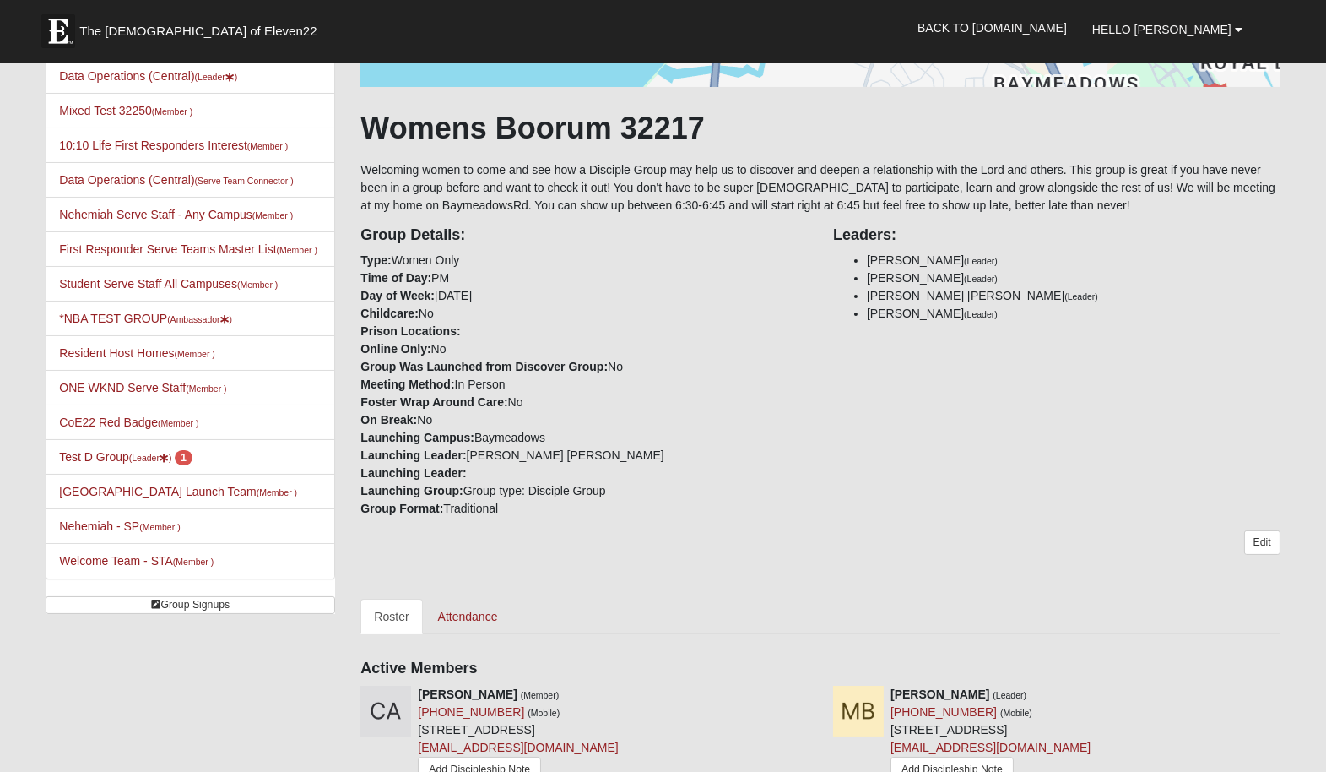
scroll to position [228, 0]
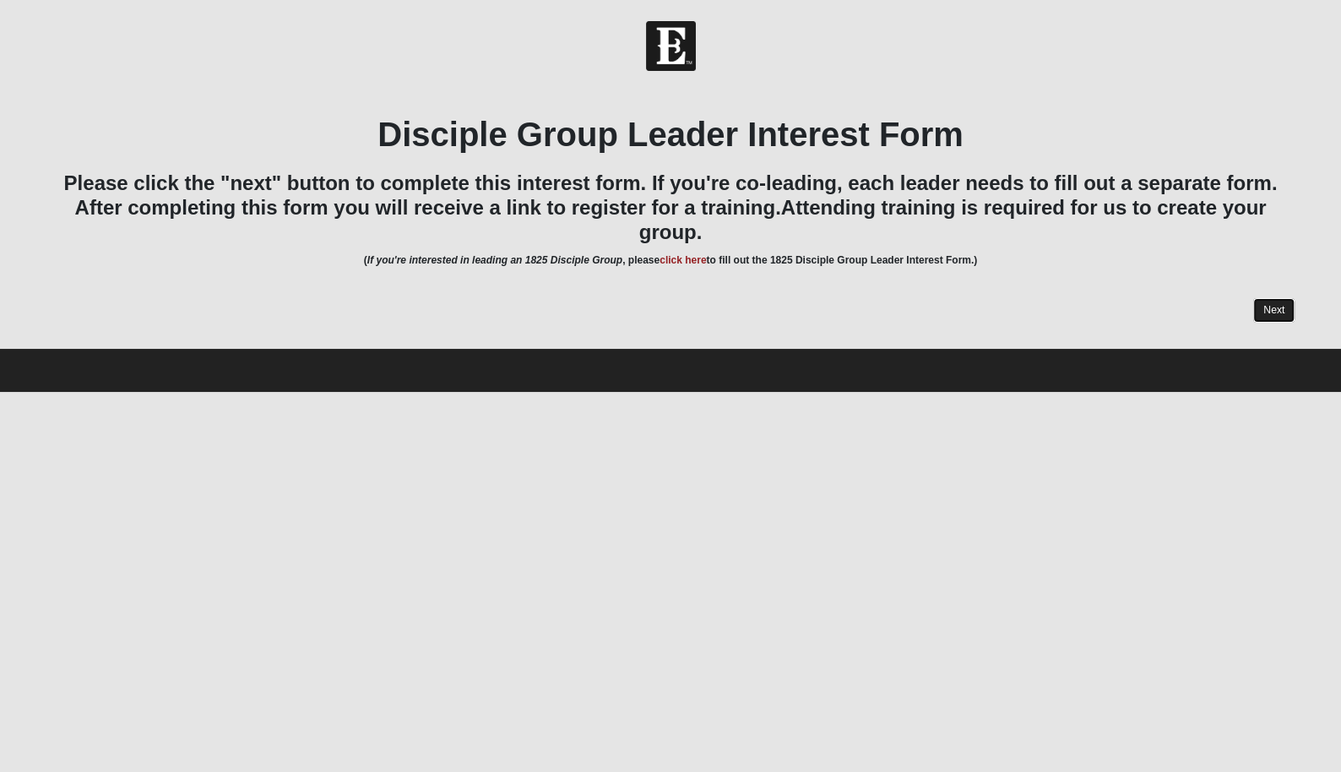
click at [1265, 298] on link "Next" at bounding box center [1273, 310] width 41 height 24
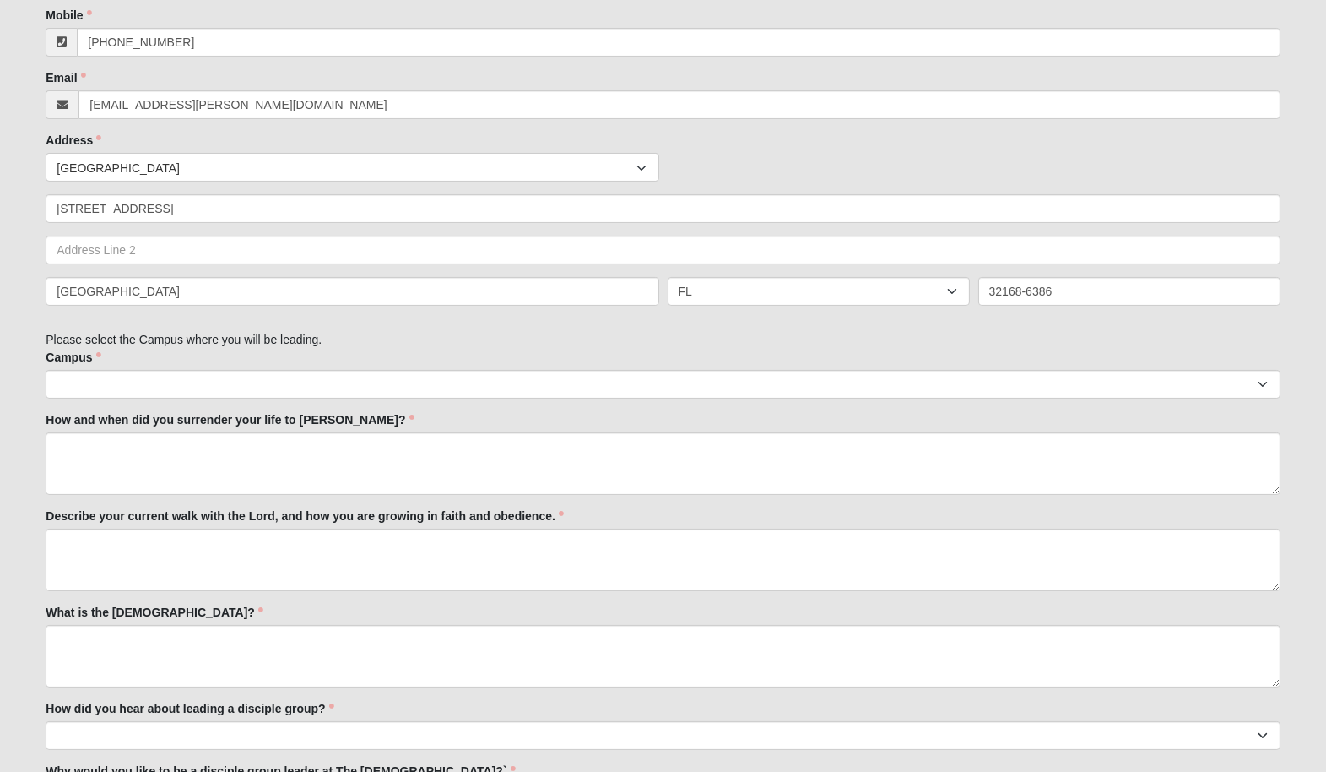
scroll to position [545, 0]
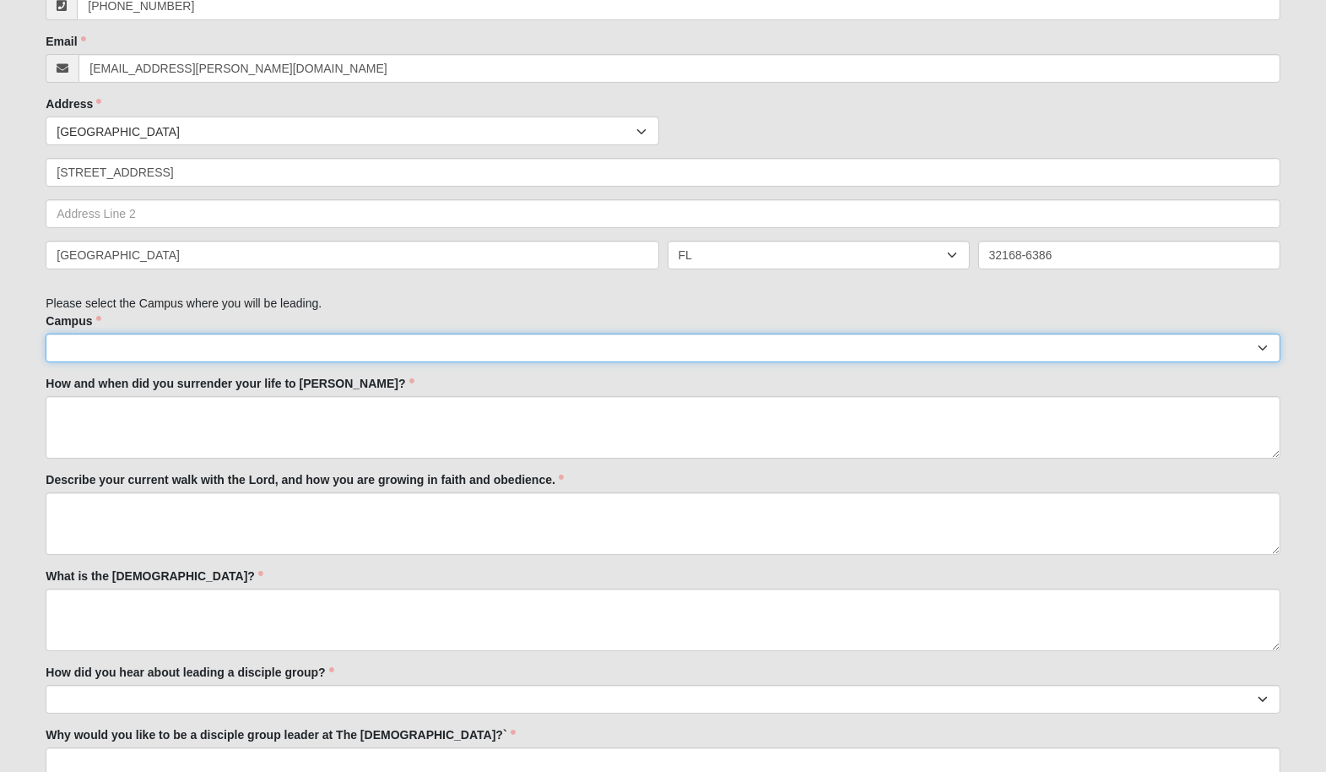
click at [391, 341] on select "Arlington Baymeadows Eleven22 Online Fleming Island Jesup Mandarin North Jax Or…" at bounding box center [663, 347] width 1234 height 29
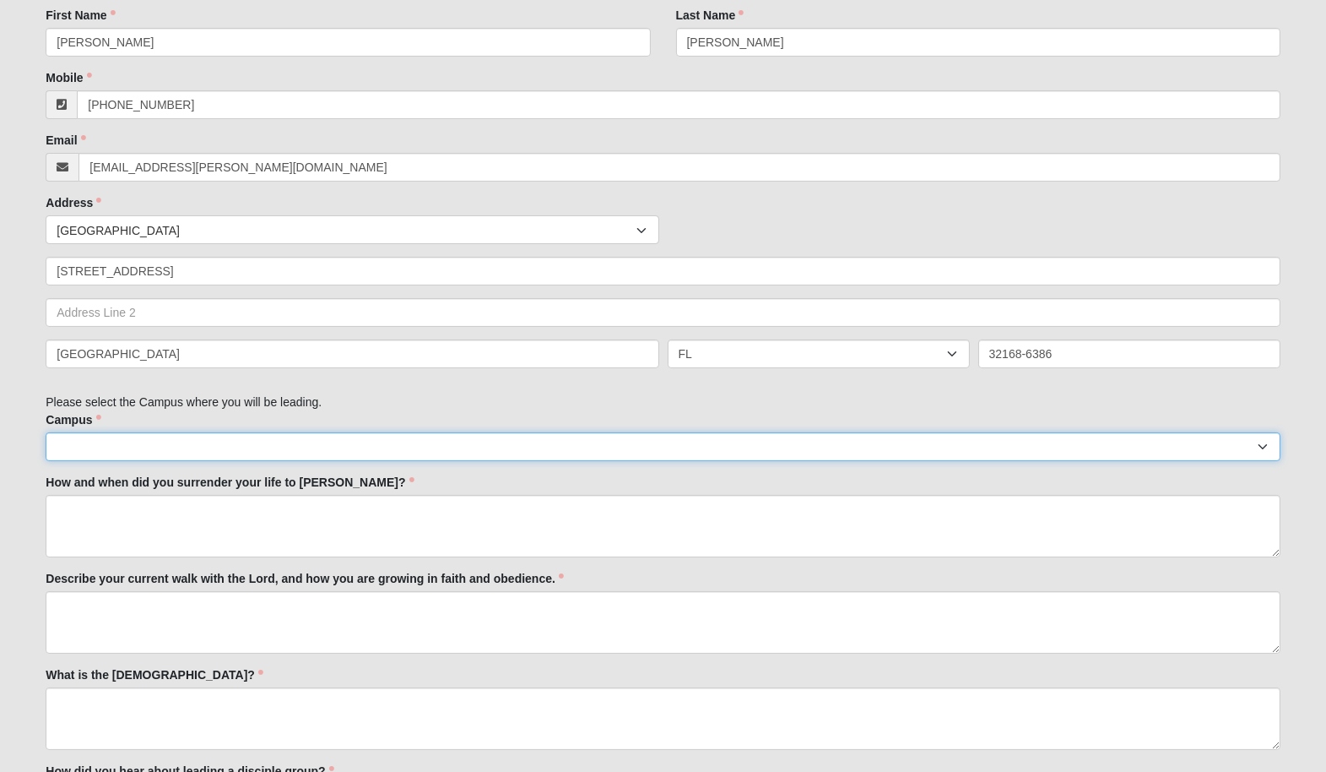
scroll to position [46, 0]
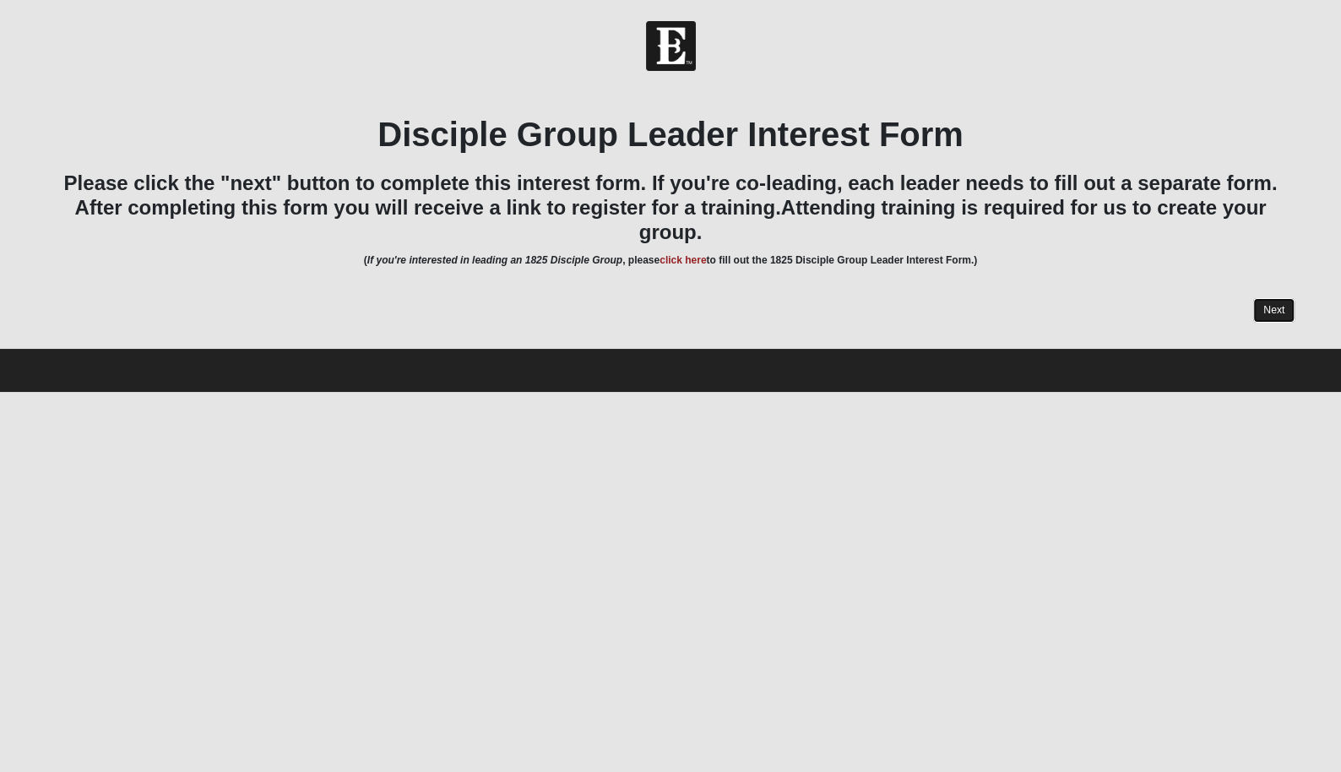
click at [1270, 298] on link "Next" at bounding box center [1273, 310] width 41 height 24
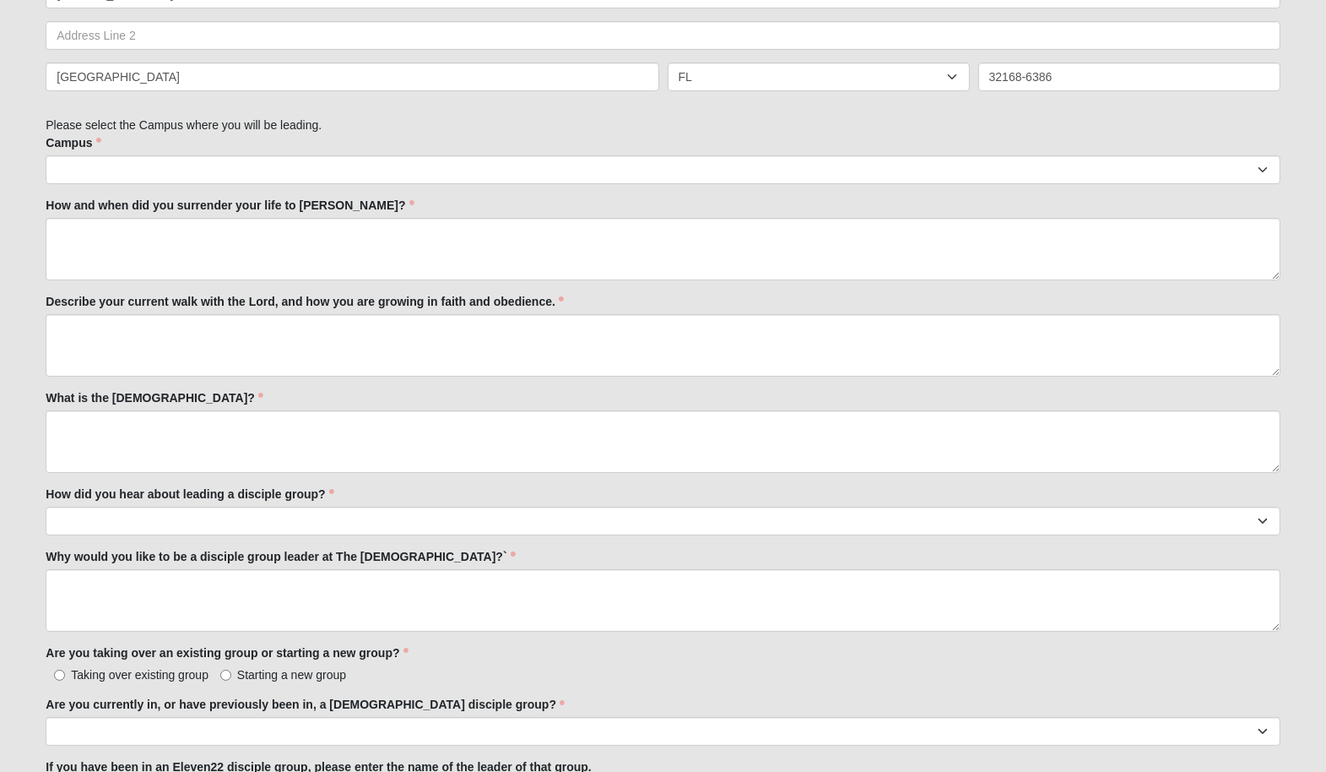
scroll to position [724, 0]
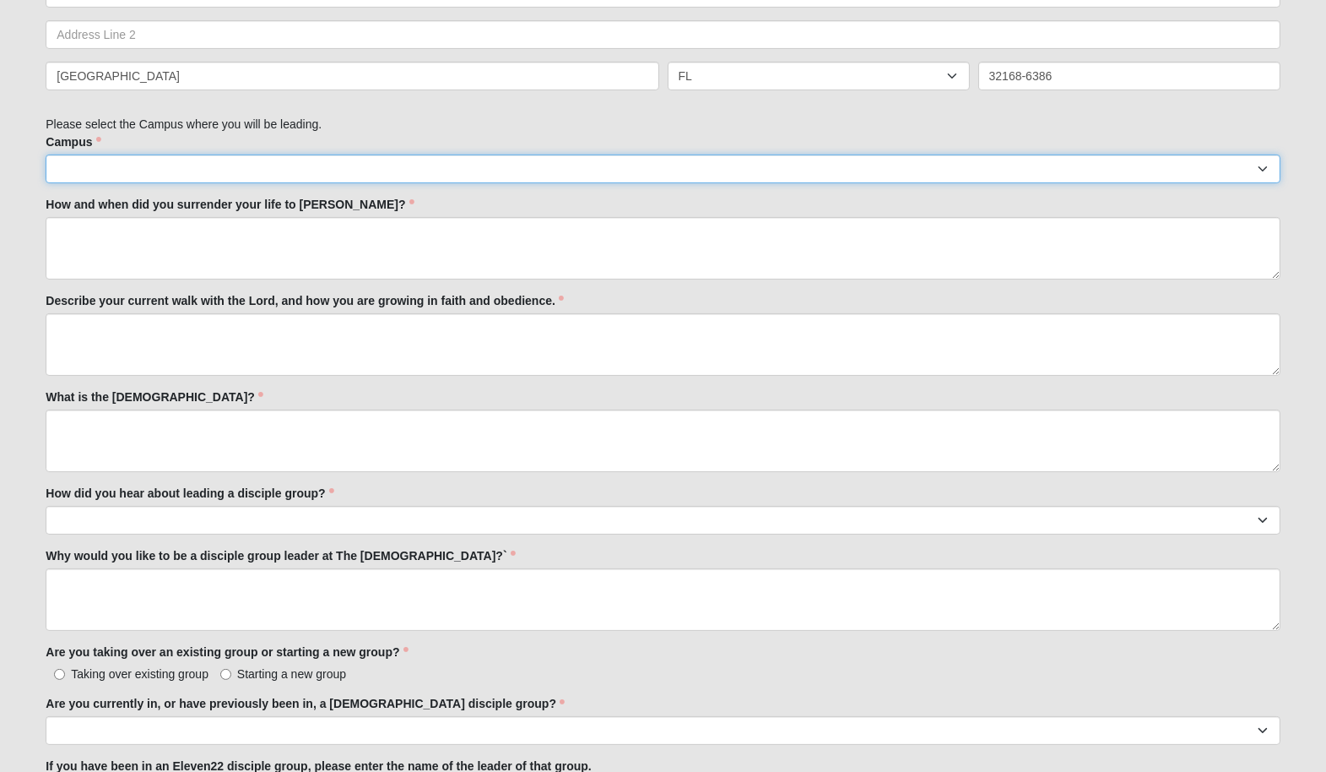
click at [608, 163] on select "[GEOGRAPHIC_DATA] [GEOGRAPHIC_DATA] (Coming Soon) Eleven22 Online [PERSON_NAME]…" at bounding box center [663, 168] width 1234 height 29
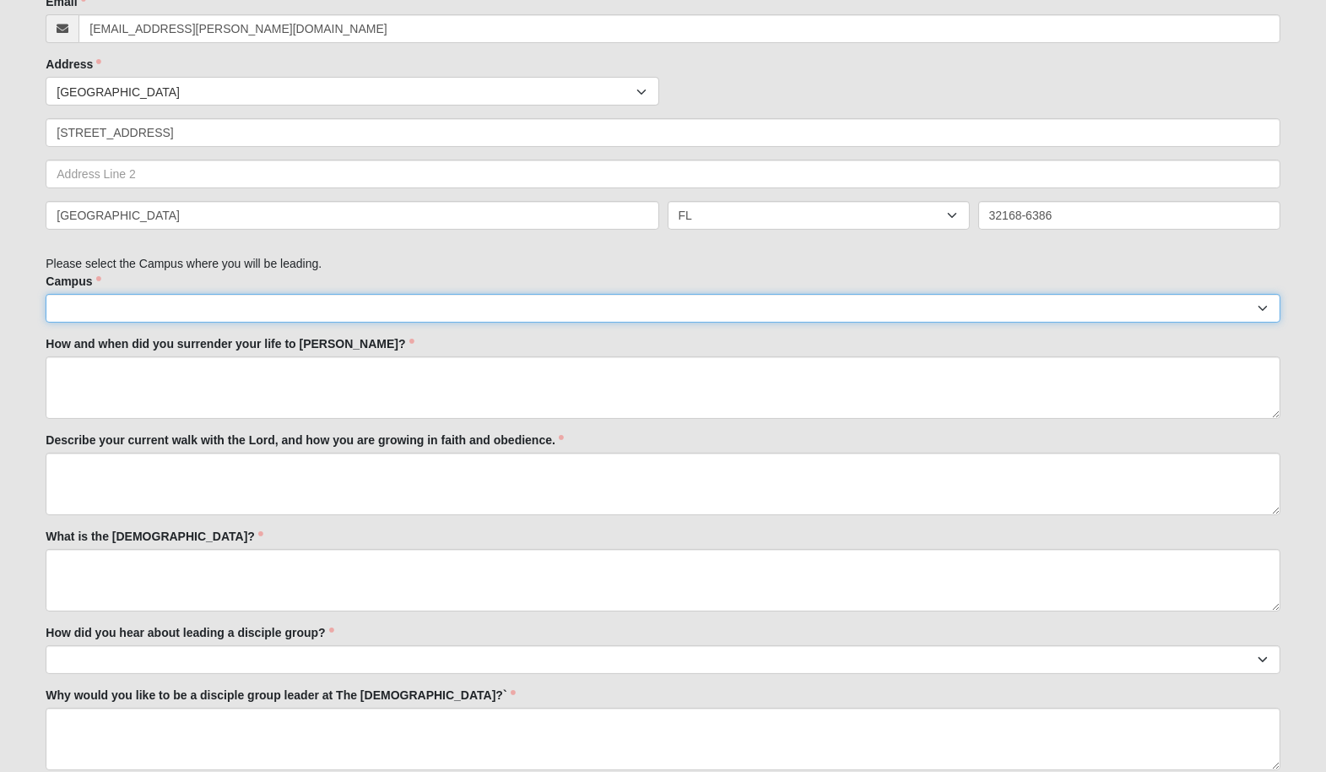
scroll to position [583, 0]
click at [664, 313] on select "[GEOGRAPHIC_DATA] [GEOGRAPHIC_DATA] (Coming Soon) Eleven22 Online [PERSON_NAME]…" at bounding box center [663, 309] width 1234 height 29
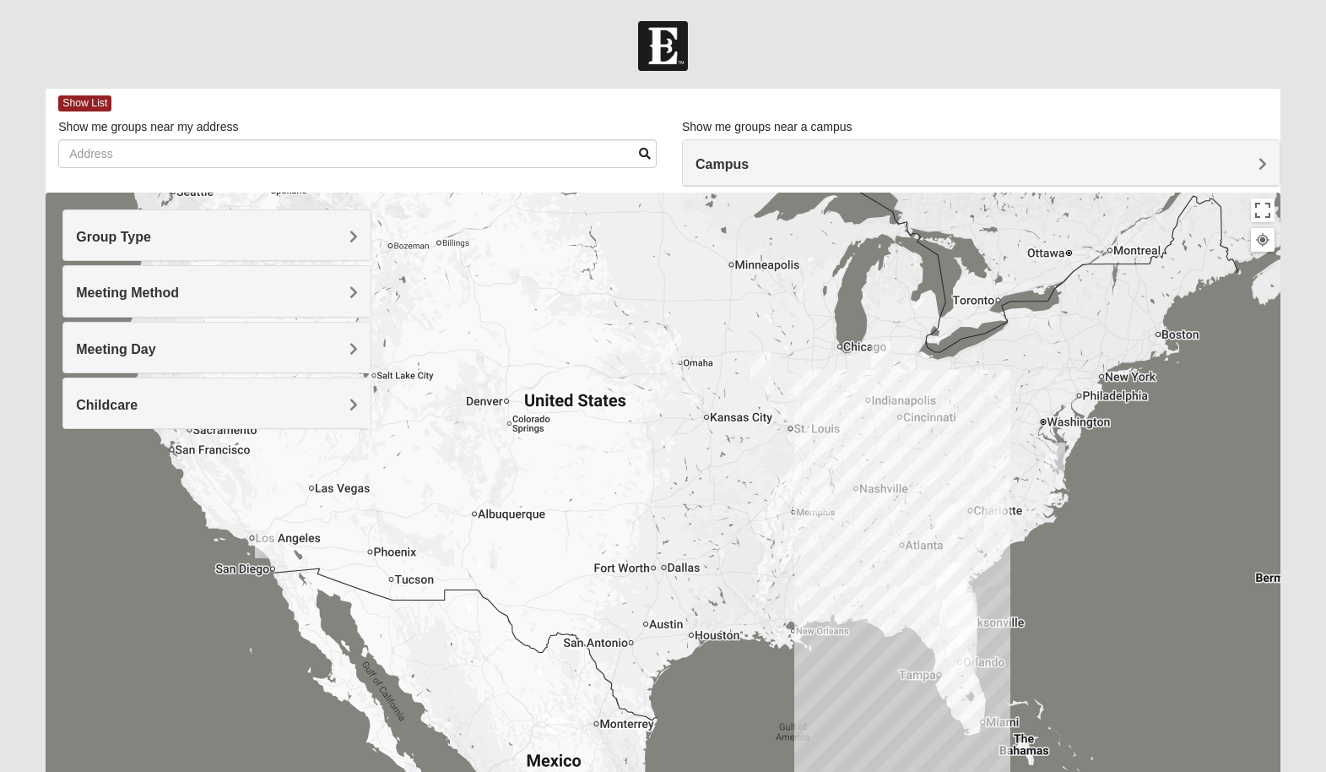
scroll to position [62, 0]
